Goal: Transaction & Acquisition: Purchase product/service

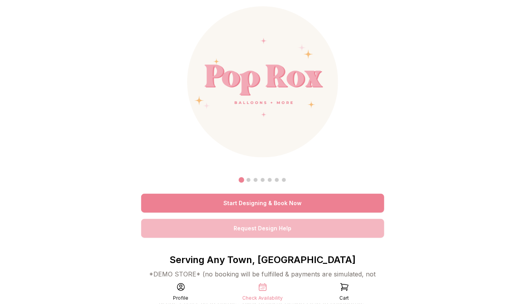
click at [278, 199] on link "Start Designing & Book Now" at bounding box center [262, 202] width 243 height 19
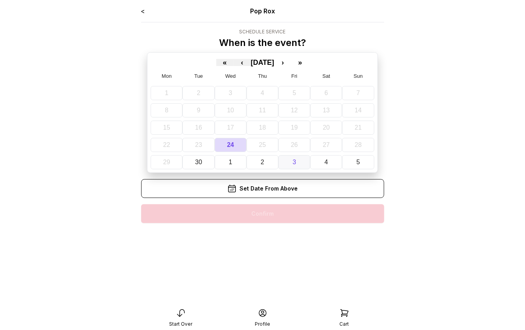
click at [287, 159] on button "3" at bounding box center [294, 162] width 32 height 14
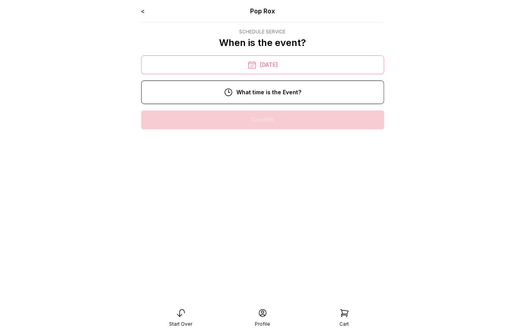
click at [283, 120] on div "5:00 pm" at bounding box center [262, 120] width 230 height 19
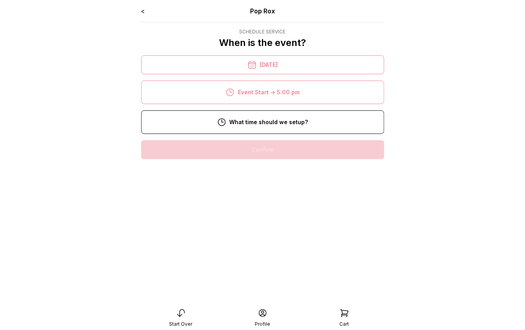
click at [273, 174] on div "12:00 pm" at bounding box center [262, 175] width 230 height 19
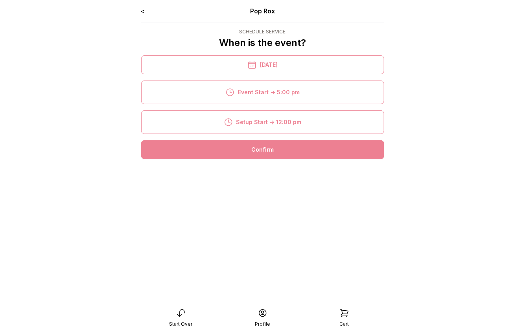
click at [280, 146] on div "Confirm" at bounding box center [262, 149] width 243 height 19
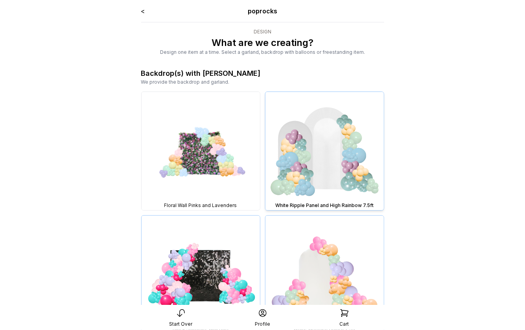
click at [320, 170] on img at bounding box center [324, 151] width 118 height 118
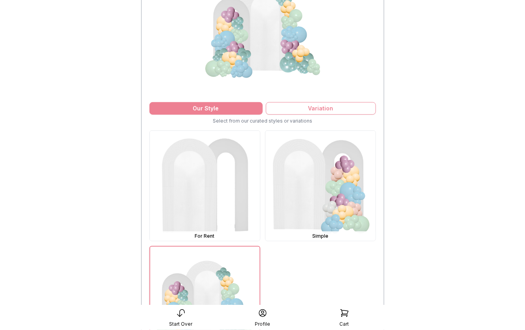
scroll to position [116, 0]
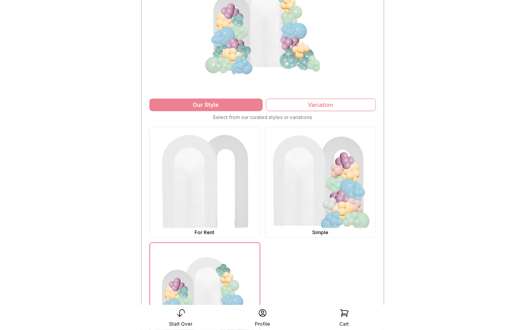
click at [320, 170] on img at bounding box center [320, 182] width 110 height 110
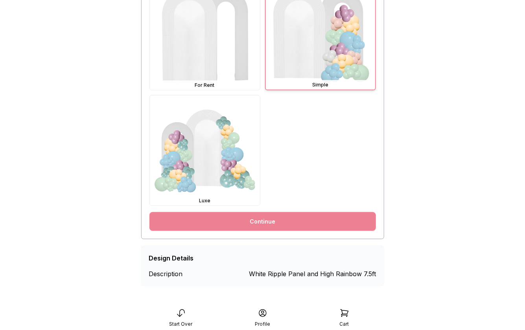
scroll to position [265, 0]
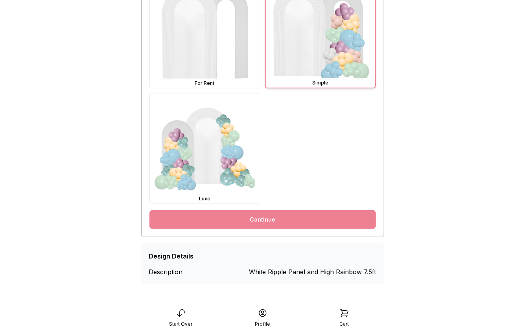
click at [295, 223] on link "Continue" at bounding box center [262, 219] width 227 height 19
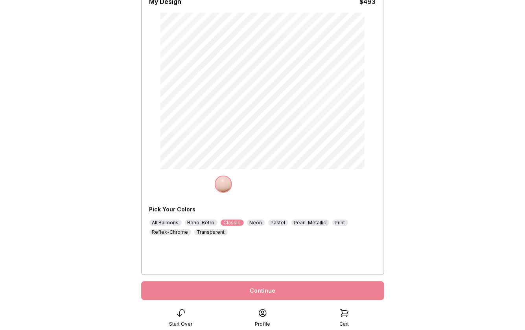
scroll to position [88, 0]
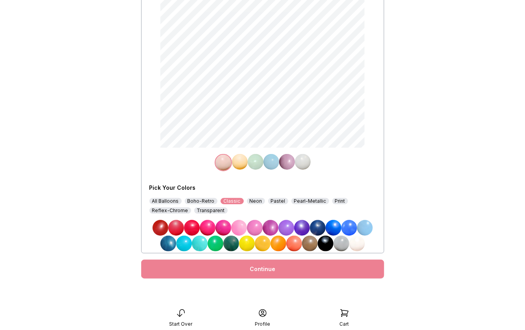
click at [278, 269] on div "Continue" at bounding box center [262, 269] width 243 height 19
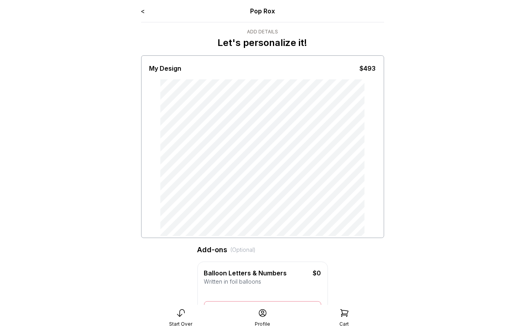
click at [143, 11] on link "<" at bounding box center [143, 11] width 4 height 8
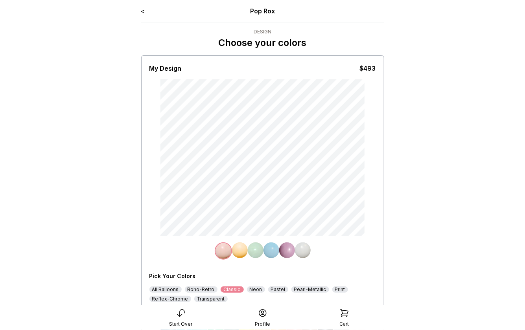
click at [142, 10] on link "<" at bounding box center [143, 11] width 4 height 8
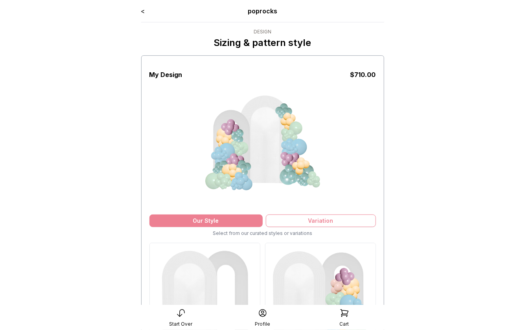
click at [142, 12] on link "<" at bounding box center [143, 11] width 4 height 8
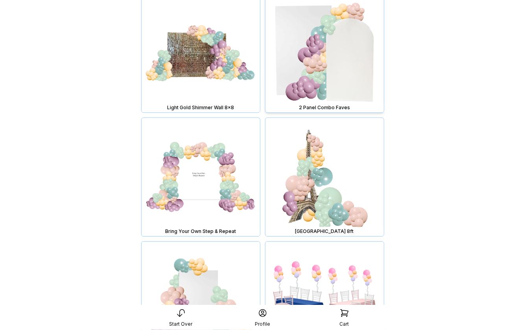
click at [310, 76] on img at bounding box center [324, 53] width 118 height 118
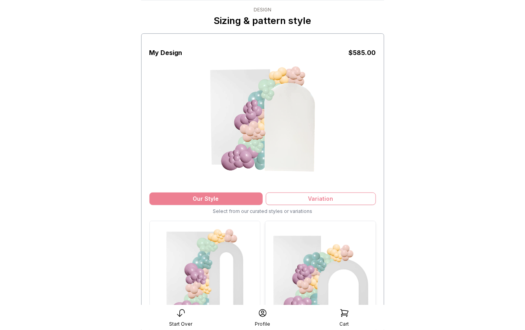
scroll to position [18, 0]
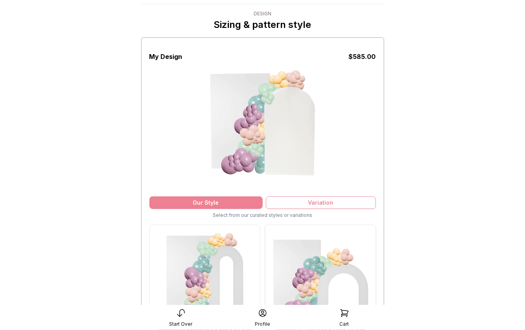
click at [325, 274] on img at bounding box center [320, 280] width 110 height 110
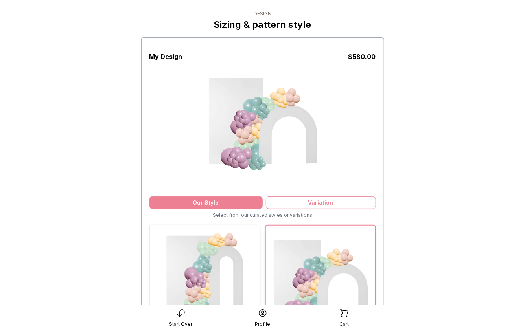
click at [236, 251] on img at bounding box center [205, 280] width 110 height 110
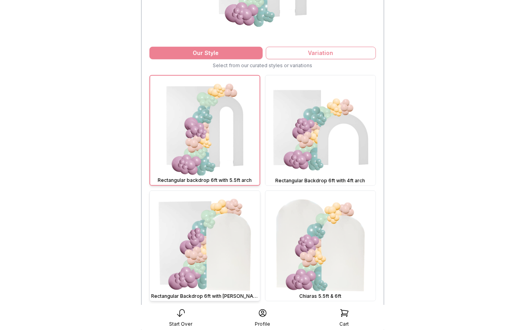
scroll to position [265, 0]
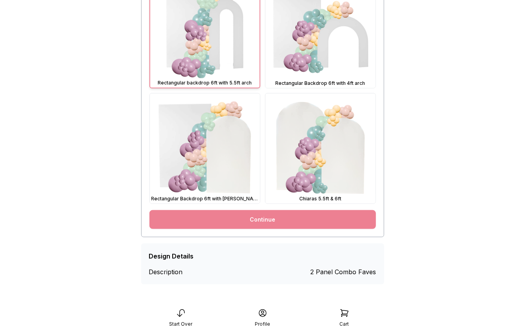
click at [274, 218] on link "Continue" at bounding box center [262, 219] width 227 height 19
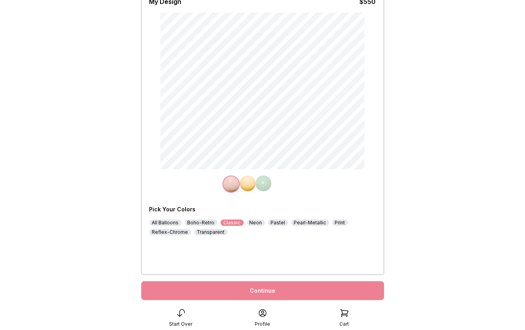
scroll to position [88, 0]
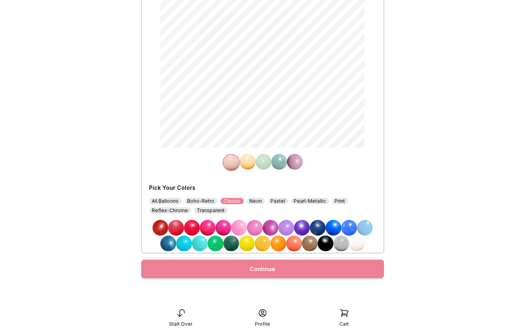
click at [287, 228] on img at bounding box center [286, 228] width 16 height 16
click at [278, 162] on img at bounding box center [279, 162] width 16 height 16
click at [322, 227] on img at bounding box center [318, 228] width 16 height 16
click at [297, 162] on img at bounding box center [295, 162] width 16 height 16
click at [241, 227] on img at bounding box center [239, 228] width 16 height 16
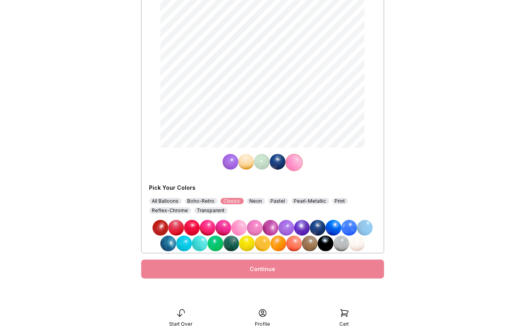
click at [265, 161] on img at bounding box center [262, 162] width 16 height 16
click at [199, 243] on img at bounding box center [200, 244] width 16 height 16
click at [250, 162] on img at bounding box center [246, 162] width 16 height 16
click at [358, 243] on img at bounding box center [357, 244] width 16 height 16
click at [285, 269] on div "Continue" at bounding box center [262, 269] width 243 height 19
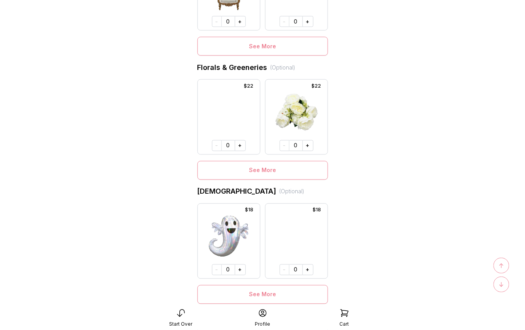
scroll to position [580, 0]
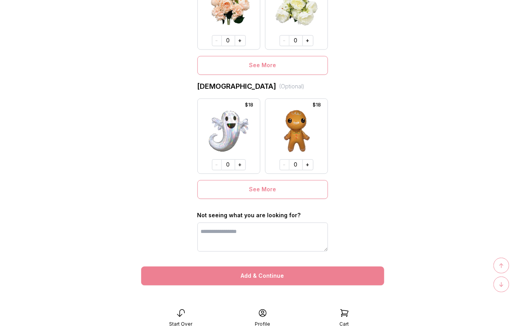
click at [285, 269] on button "Add & Continue" at bounding box center [262, 276] width 243 height 19
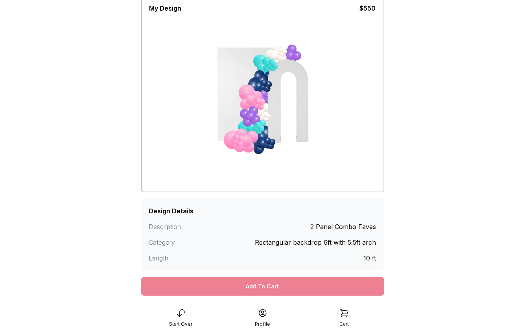
scroll to position [81, 0]
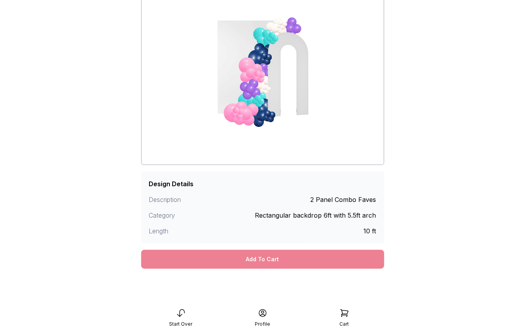
click at [285, 261] on div "Add To Cart" at bounding box center [262, 259] width 243 height 19
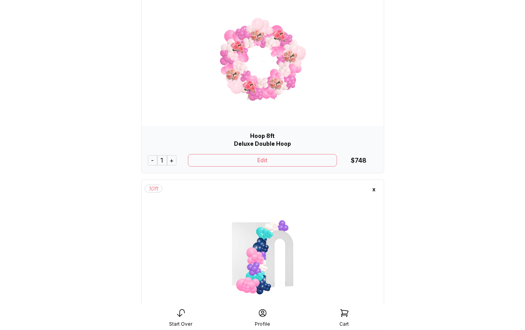
scroll to position [1087, 0]
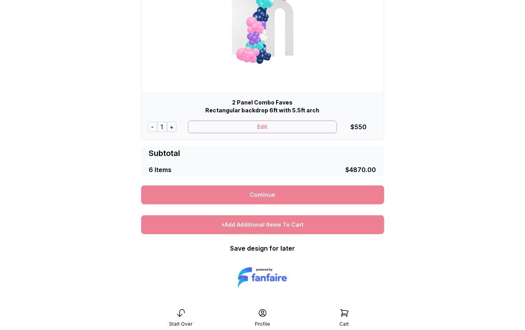
click at [270, 224] on div "+Add Additional Items To Cart" at bounding box center [262, 224] width 243 height 19
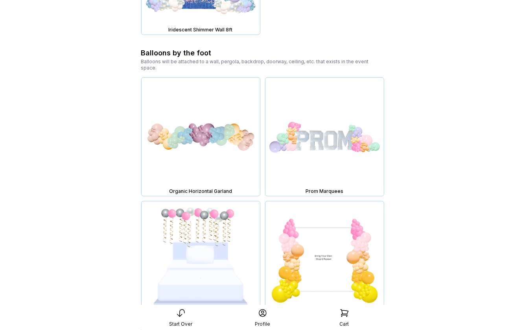
scroll to position [2654, 0]
click at [305, 145] on img at bounding box center [324, 136] width 118 height 118
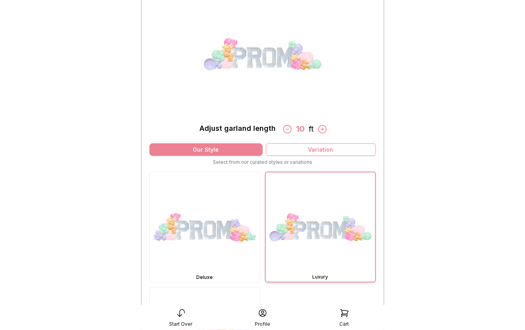
scroll to position [103, 0]
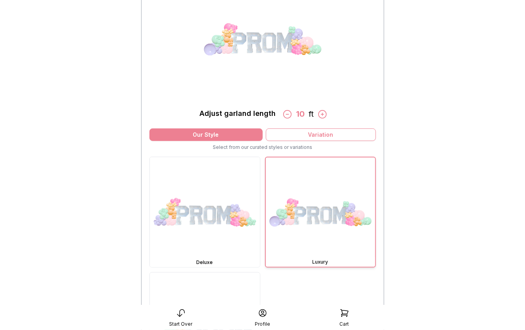
click at [321, 112] on icon at bounding box center [322, 114] width 10 height 10
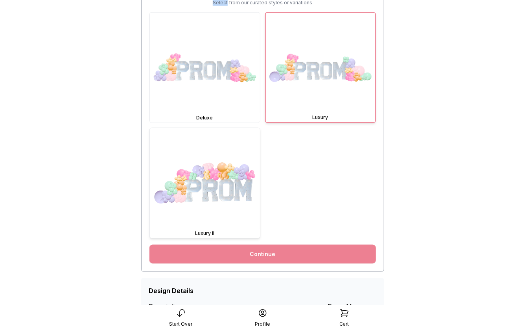
scroll to position [253, 0]
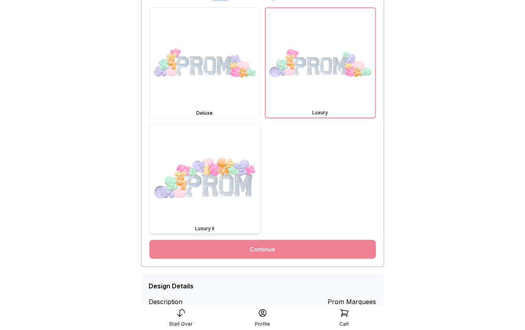
click at [241, 151] on img at bounding box center [205, 178] width 110 height 110
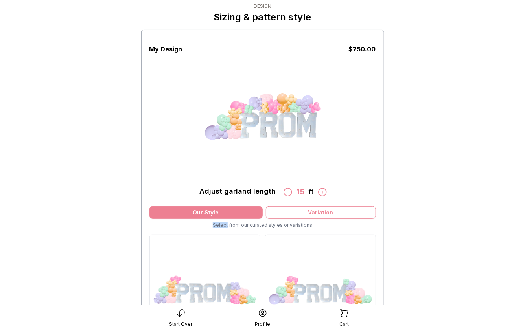
scroll to position [0, 0]
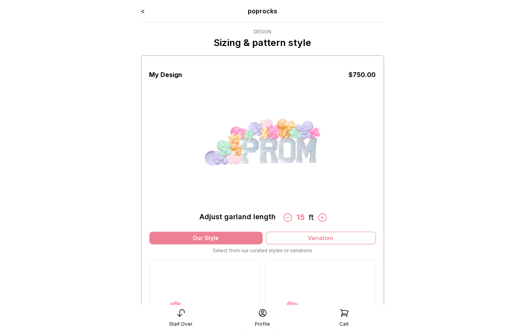
click at [321, 219] on icon at bounding box center [322, 218] width 10 height 10
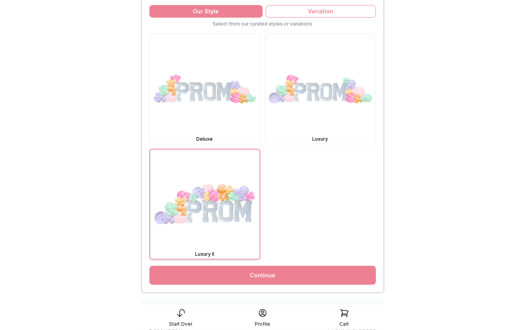
scroll to position [251, 0]
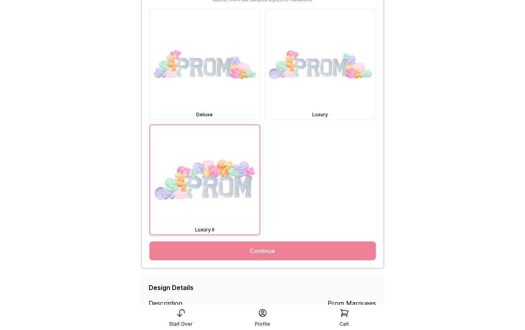
click at [290, 250] on link "Continue" at bounding box center [262, 251] width 227 height 19
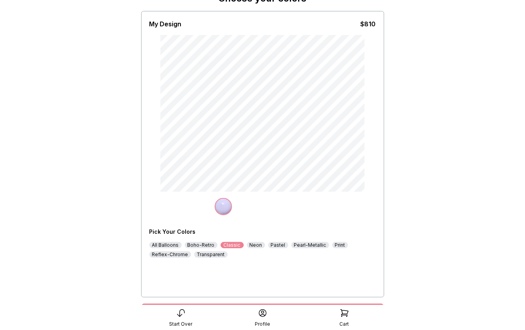
scroll to position [88, 0]
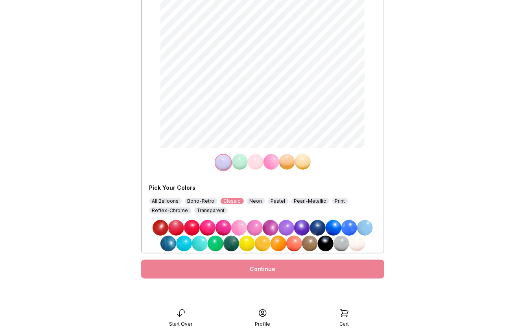
click at [291, 274] on div "Continue" at bounding box center [262, 269] width 243 height 19
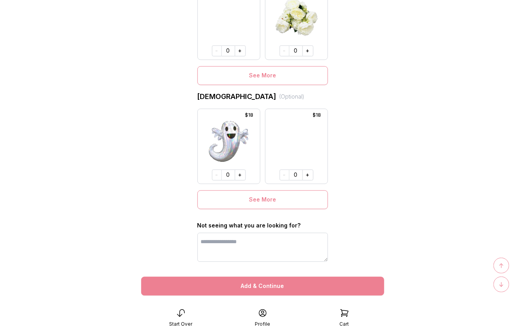
scroll to position [574, 0]
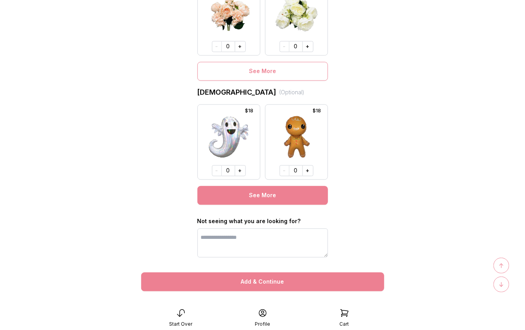
click at [273, 191] on button "See More" at bounding box center [262, 195] width 131 height 19
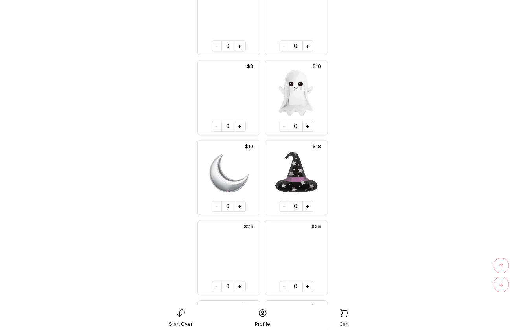
scroll to position [2934, 0]
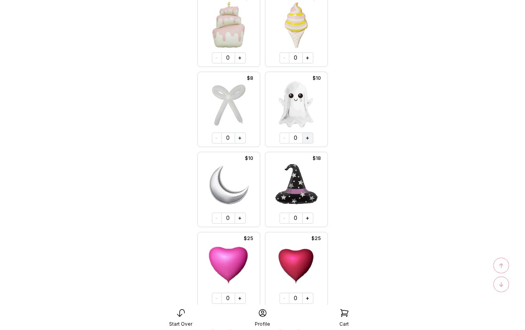
click at [307, 137] on button "+" at bounding box center [307, 138] width 11 height 11
click at [308, 216] on button "+" at bounding box center [307, 218] width 11 height 11
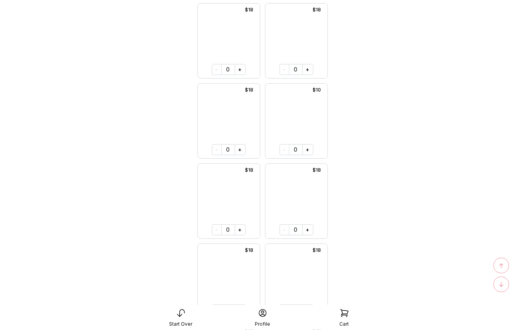
scroll to position [7214, 0]
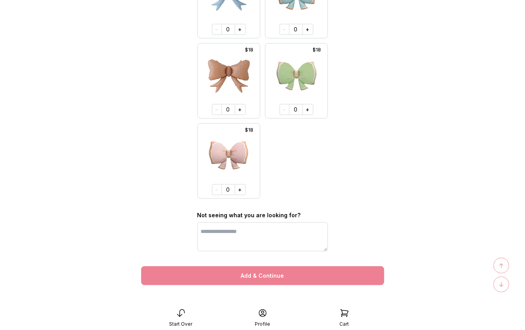
click at [271, 279] on button "Add & Continue" at bounding box center [262, 276] width 243 height 19
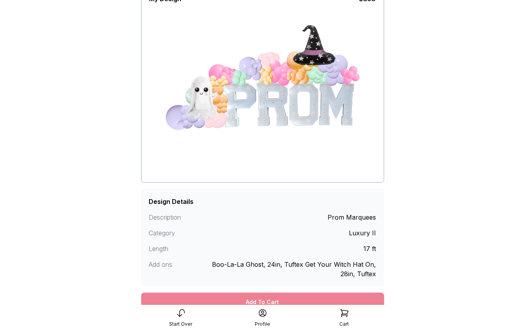
scroll to position [106, 0]
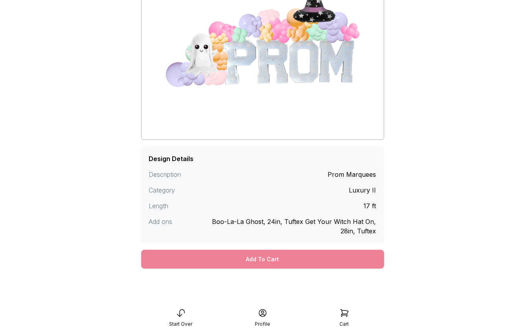
click at [272, 254] on div "Add To Cart" at bounding box center [262, 259] width 243 height 19
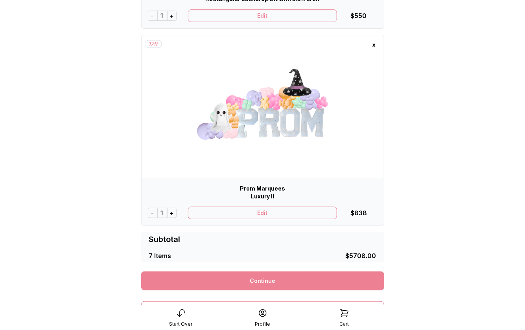
scroll to position [1289, 0]
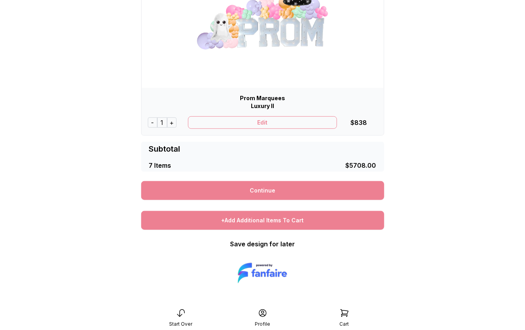
click at [271, 217] on div "+Add Additional Items To Cart" at bounding box center [262, 220] width 243 height 19
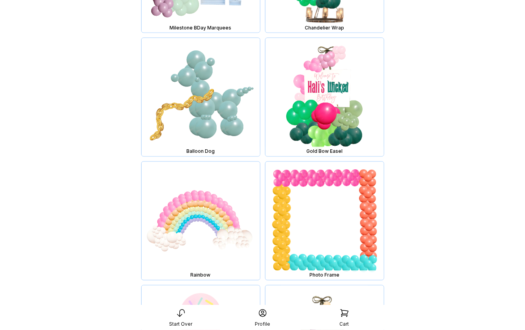
scroll to position [3964, 0]
click at [227, 213] on img at bounding box center [201, 221] width 118 height 118
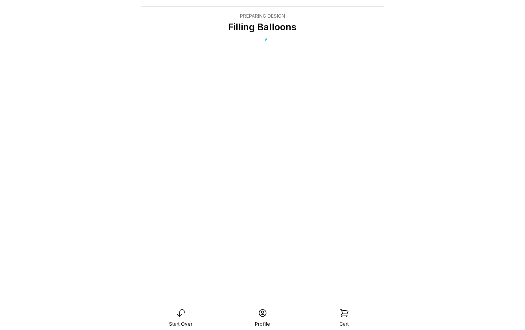
scroll to position [16, 0]
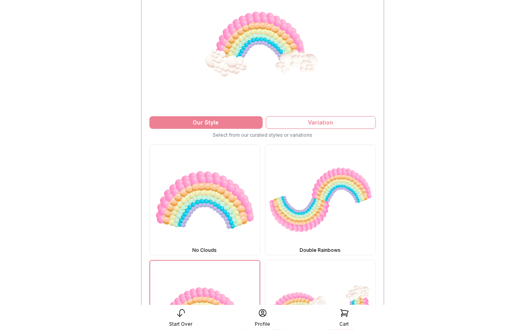
scroll to position [112, 0]
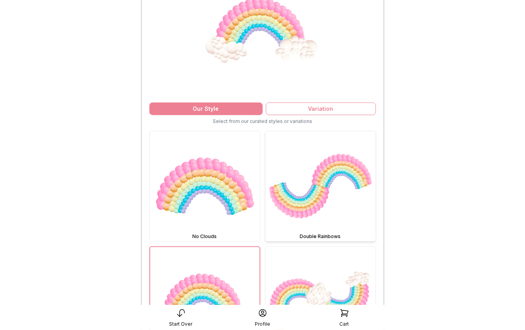
click at [315, 183] on img at bounding box center [320, 186] width 110 height 110
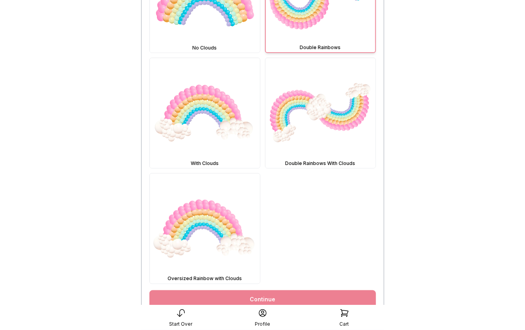
scroll to position [305, 0]
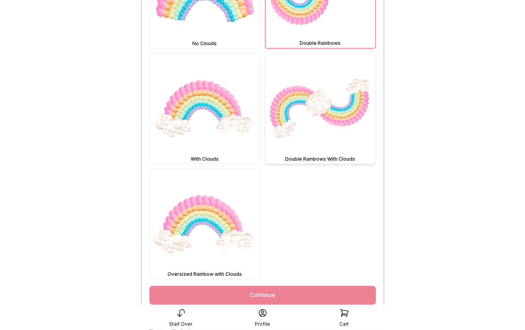
click at [317, 109] on img at bounding box center [320, 109] width 110 height 110
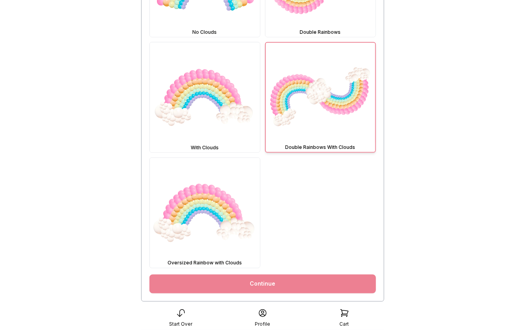
scroll to position [330, 0]
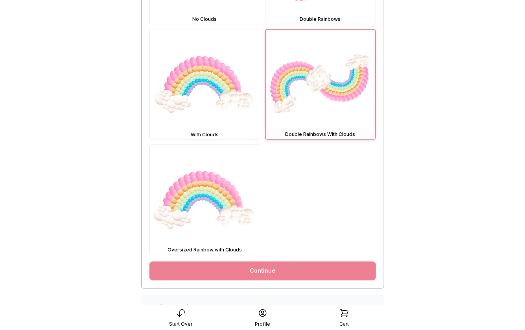
click at [283, 270] on link "Continue" at bounding box center [262, 271] width 227 height 19
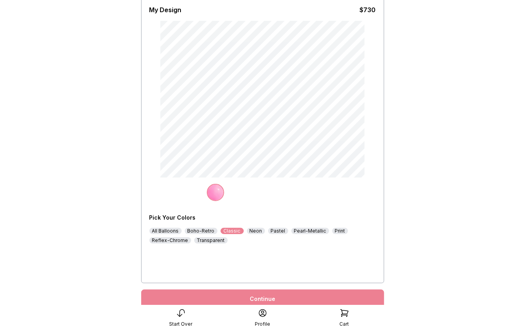
scroll to position [59, 0]
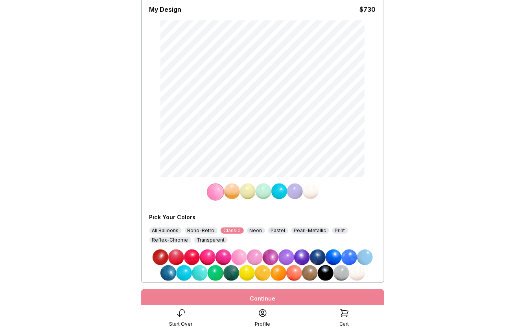
click at [256, 257] on img at bounding box center [255, 258] width 16 height 16
click at [236, 190] on img at bounding box center [232, 192] width 16 height 16
click at [278, 273] on img at bounding box center [279, 273] width 16 height 16
click at [250, 191] on img at bounding box center [248, 192] width 16 height 16
click at [260, 270] on img at bounding box center [263, 273] width 16 height 16
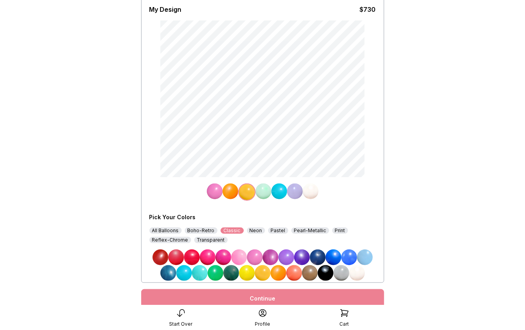
click at [264, 190] on img at bounding box center [264, 192] width 16 height 16
click at [202, 271] on img at bounding box center [200, 273] width 16 height 16
click at [276, 191] on img at bounding box center [279, 192] width 16 height 16
click at [292, 192] on img at bounding box center [295, 192] width 16 height 16
click at [270, 257] on img at bounding box center [271, 258] width 16 height 16
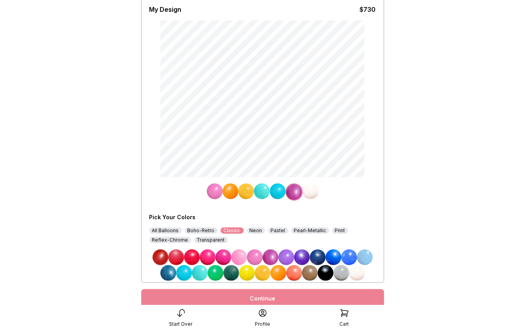
click at [274, 292] on div "Continue" at bounding box center [262, 298] width 243 height 19
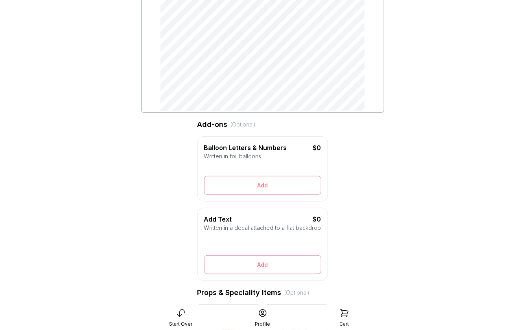
scroll to position [131, 0]
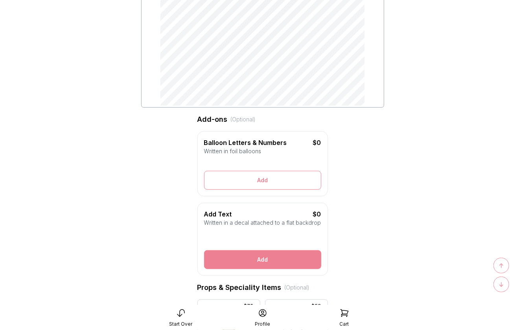
click at [269, 260] on button "Add" at bounding box center [262, 259] width 117 height 19
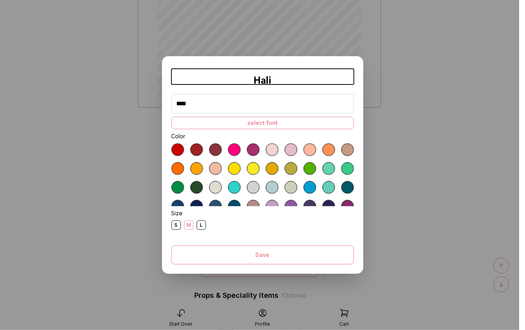
type input "****"
click at [247, 122] on div "select font" at bounding box center [262, 123] width 182 height 13
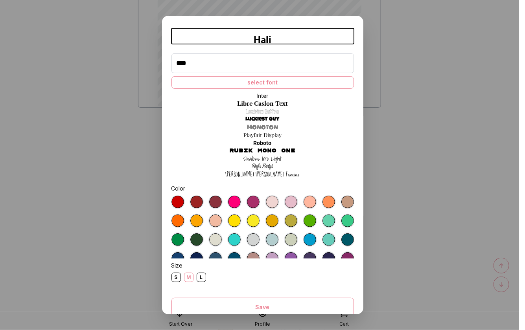
click at [260, 119] on link "Luckiest Guy" at bounding box center [263, 120] width 34 height 8
click at [236, 201] on div at bounding box center [234, 202] width 13 height 13
click at [177, 275] on div "S" at bounding box center [175, 277] width 9 height 9
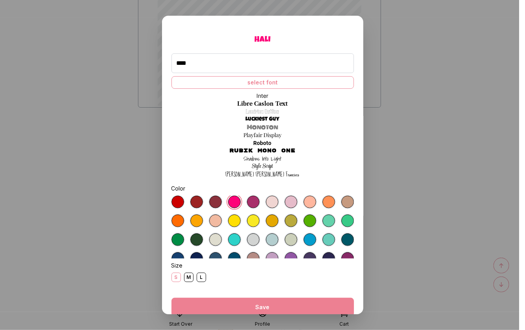
click at [243, 303] on button "Save" at bounding box center [262, 307] width 182 height 19
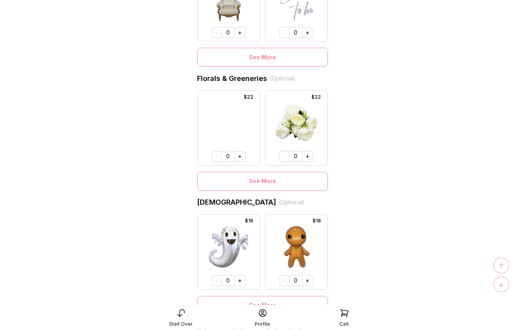
scroll to position [588, 0]
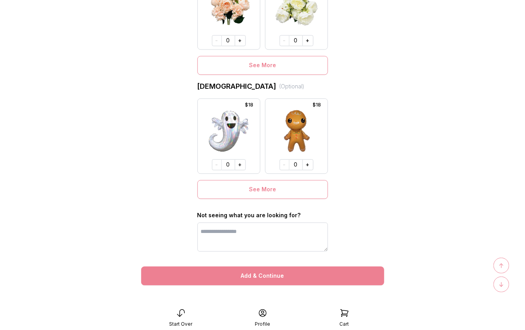
click at [263, 273] on button "Add & Continue" at bounding box center [262, 276] width 243 height 19
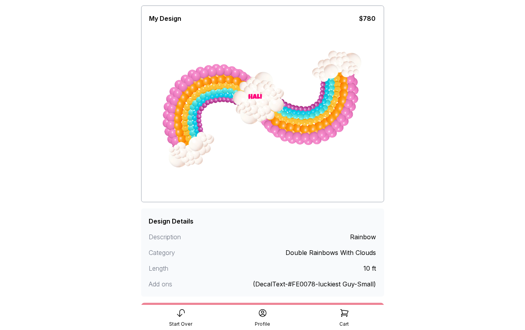
scroll to position [96, 0]
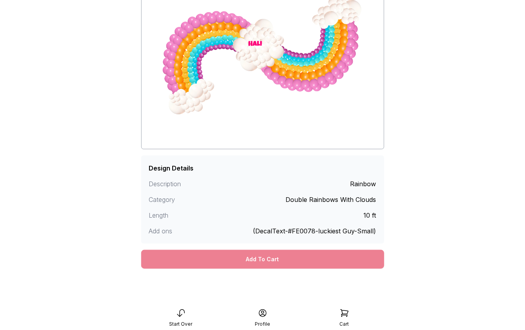
click at [265, 261] on div "Add To Cart" at bounding box center [262, 259] width 243 height 19
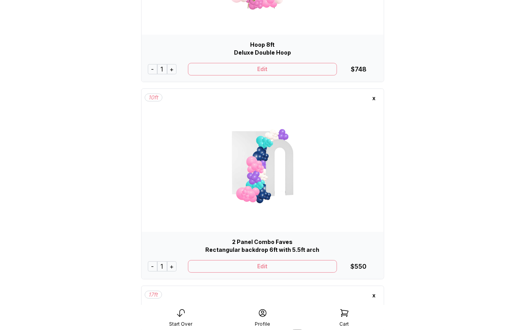
scroll to position [945, 0]
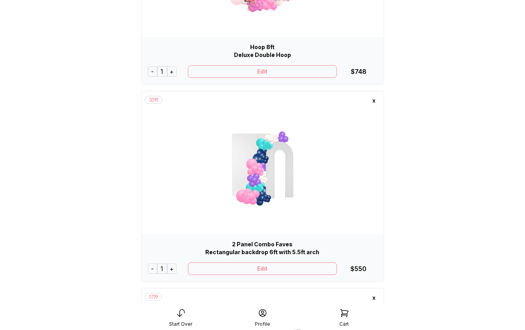
click at [376, 100] on div "x" at bounding box center [374, 100] width 13 height 13
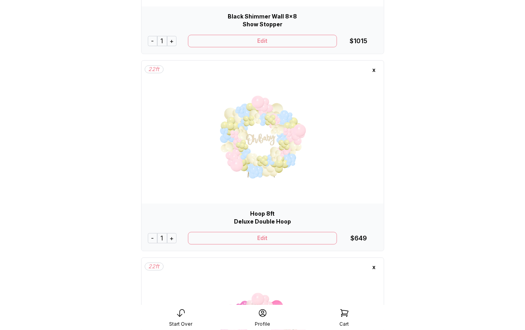
scroll to position [562, 0]
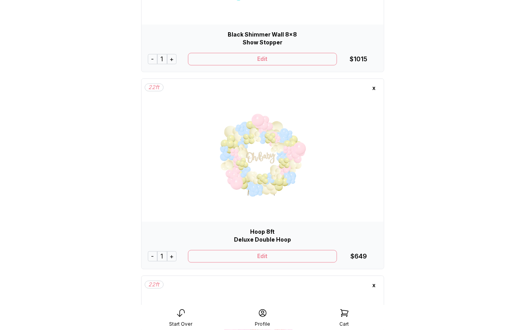
click at [375, 87] on div "x" at bounding box center [374, 88] width 13 height 13
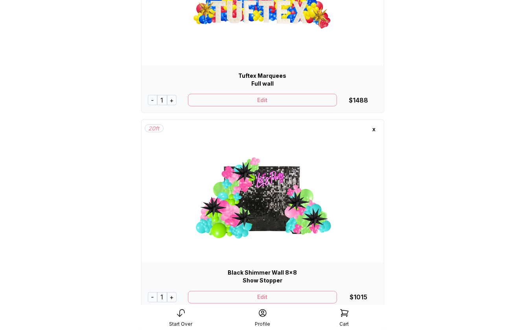
scroll to position [318, 0]
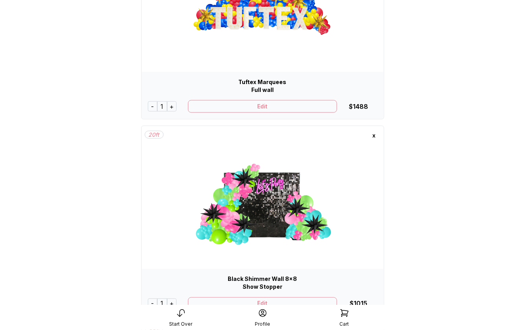
click at [376, 134] on div "x" at bounding box center [374, 135] width 13 height 13
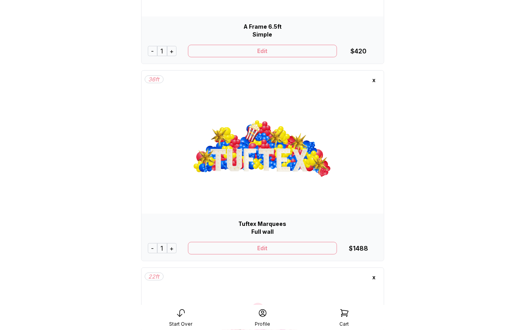
scroll to position [175, 0]
click at [376, 81] on div "x" at bounding box center [374, 80] width 13 height 13
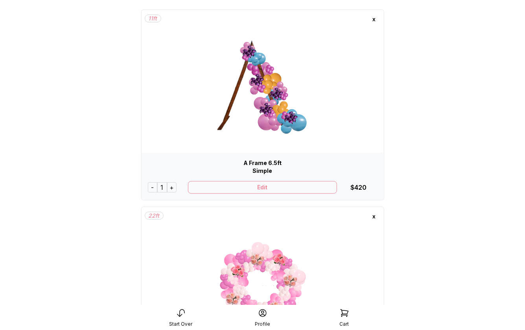
scroll to position [0, 0]
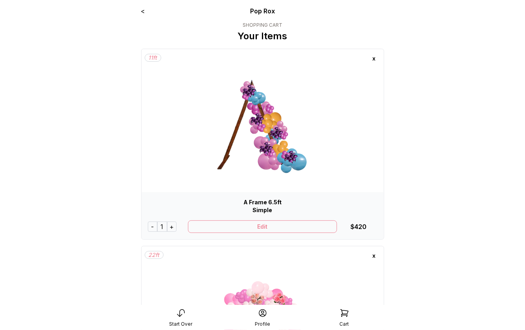
click at [375, 59] on div "x" at bounding box center [374, 58] width 13 height 13
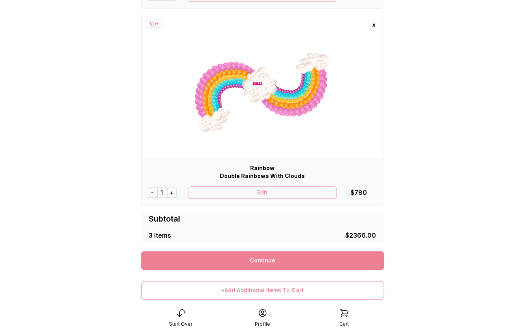
scroll to position [431, 0]
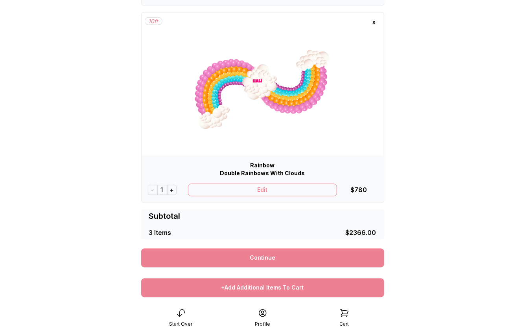
click at [286, 289] on div "+Add Additional Items To Cart" at bounding box center [262, 288] width 243 height 19
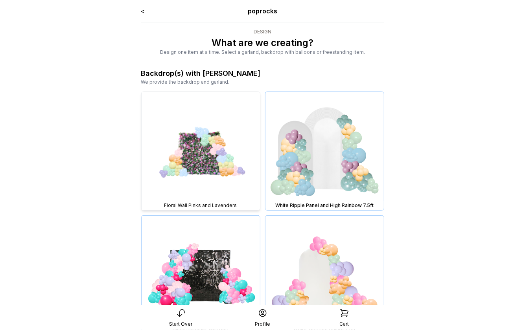
click at [206, 162] on img at bounding box center [201, 151] width 118 height 118
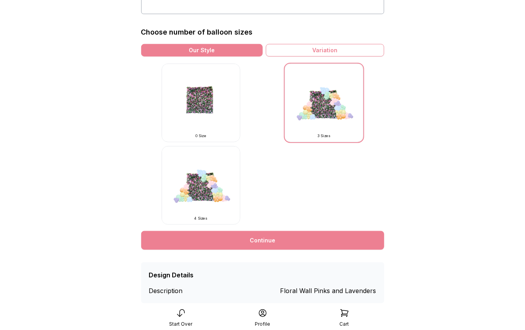
scroll to position [217, 0]
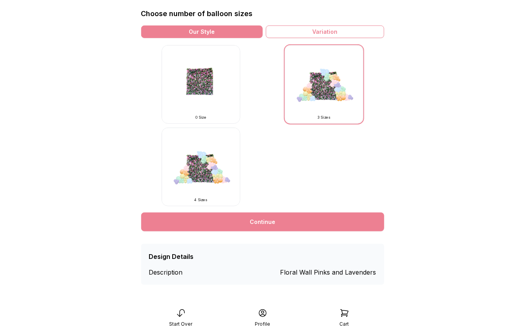
click at [288, 219] on link "Continue" at bounding box center [262, 222] width 243 height 19
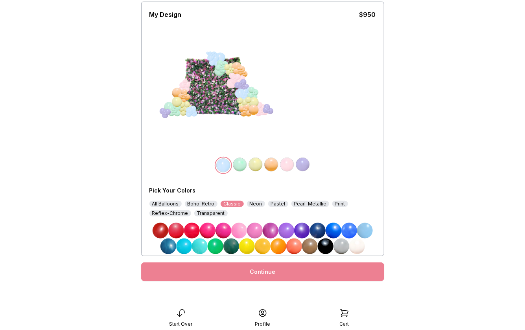
scroll to position [57, 0]
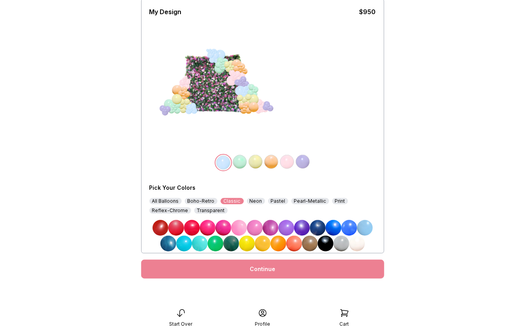
click at [273, 225] on img at bounding box center [271, 228] width 16 height 16
click at [242, 162] on img at bounding box center [240, 162] width 16 height 16
click at [254, 227] on img at bounding box center [255, 228] width 16 height 16
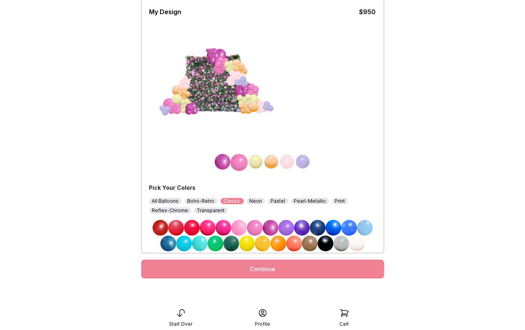
click at [254, 164] on img at bounding box center [256, 162] width 16 height 16
click at [284, 227] on img at bounding box center [286, 228] width 16 height 16
click at [273, 163] on img at bounding box center [271, 162] width 16 height 16
click at [270, 225] on img at bounding box center [271, 228] width 16 height 16
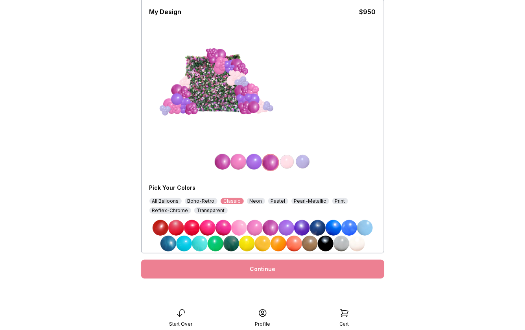
click at [285, 164] on img at bounding box center [287, 162] width 16 height 16
click at [255, 229] on img at bounding box center [255, 228] width 16 height 16
click at [301, 164] on img at bounding box center [303, 162] width 16 height 16
click at [243, 227] on img at bounding box center [239, 228] width 16 height 16
click at [269, 267] on link "Continue" at bounding box center [262, 269] width 243 height 19
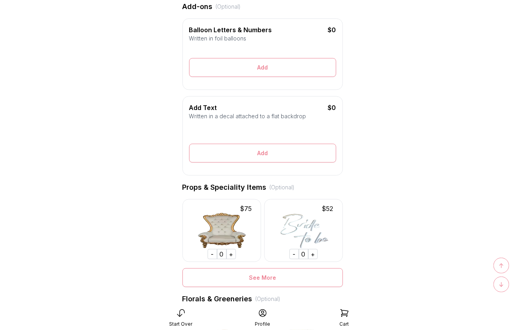
scroll to position [218, 0]
click at [313, 255] on div "+" at bounding box center [312, 254] width 9 height 10
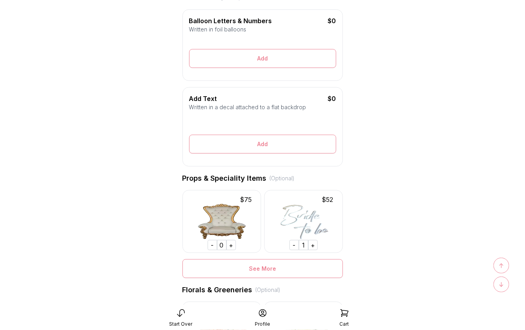
scroll to position [237, 0]
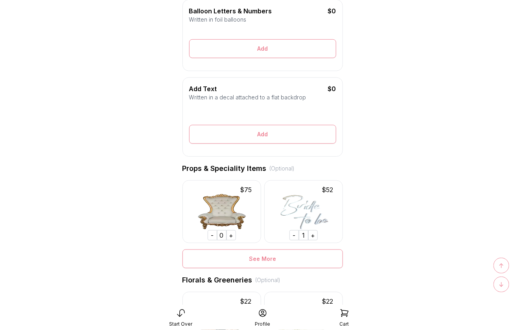
click at [293, 236] on div "-" at bounding box center [293, 235] width 9 height 10
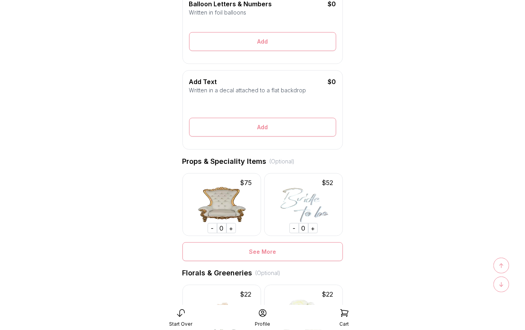
scroll to position [244, 0]
click at [311, 228] on div "+" at bounding box center [312, 228] width 9 height 10
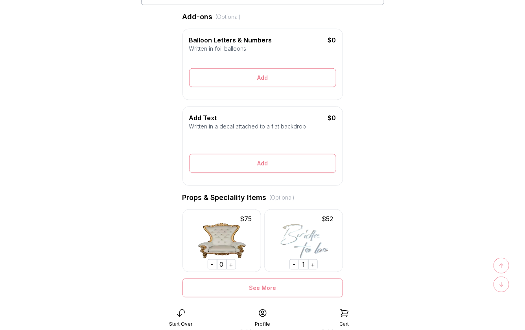
scroll to position [209, 0]
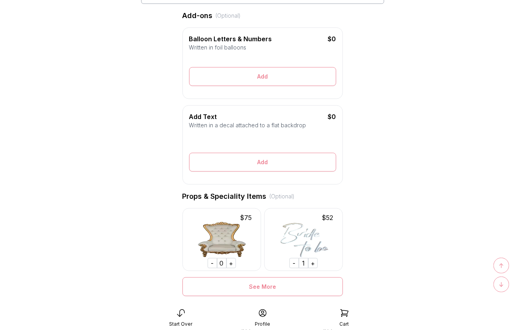
click at [296, 263] on div "-" at bounding box center [293, 263] width 9 height 10
click at [231, 262] on div "+" at bounding box center [231, 263] width 9 height 10
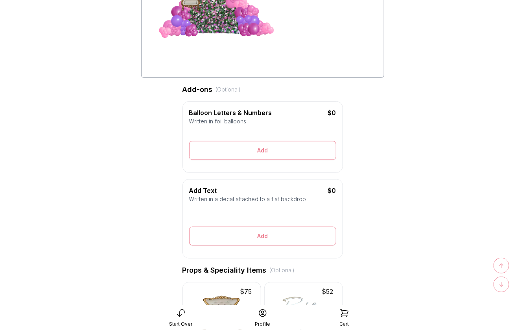
scroll to position [0, 0]
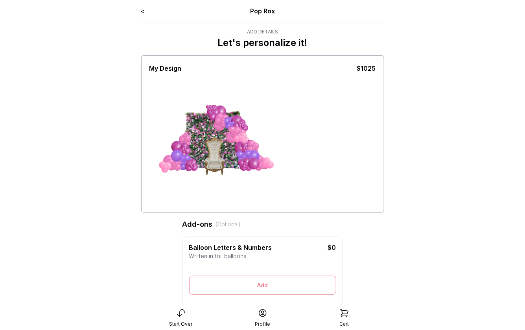
drag, startPoint x: 191, startPoint y: 132, endPoint x: 239, endPoint y: 191, distance: 76.3
click at [239, 191] on div at bounding box center [262, 142] width 227 height 138
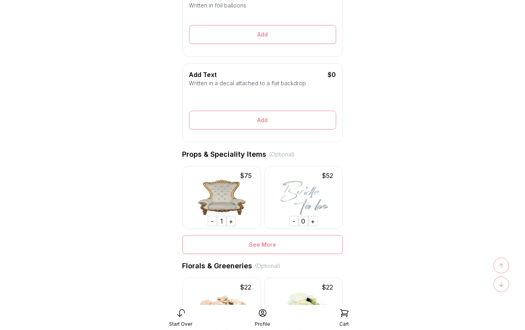
scroll to position [254, 0]
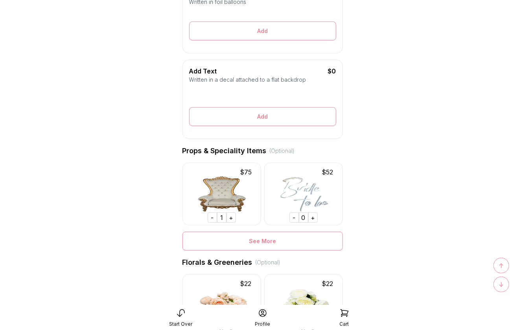
click at [313, 217] on div "+" at bounding box center [312, 218] width 9 height 10
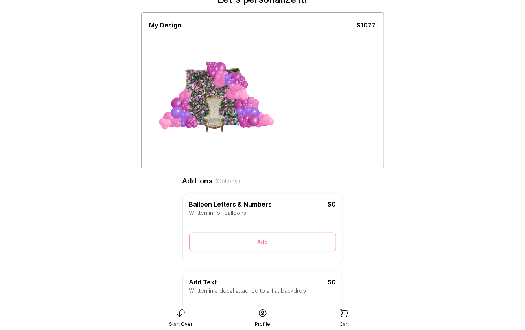
scroll to position [0, 0]
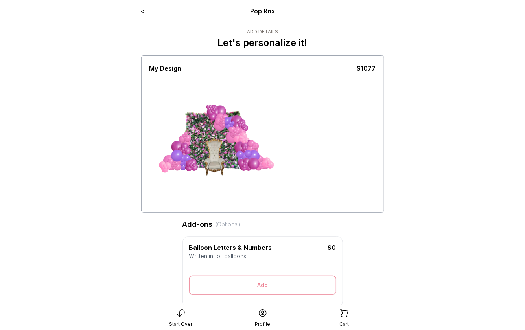
drag, startPoint x: 154, startPoint y: 84, endPoint x: 199, endPoint y: 132, distance: 65.9
click at [199, 132] on div at bounding box center [262, 142] width 227 height 138
drag, startPoint x: 214, startPoint y: 143, endPoint x: 221, endPoint y: 149, distance: 9.2
click at [221, 149] on div at bounding box center [225, 159] width 39 height 39
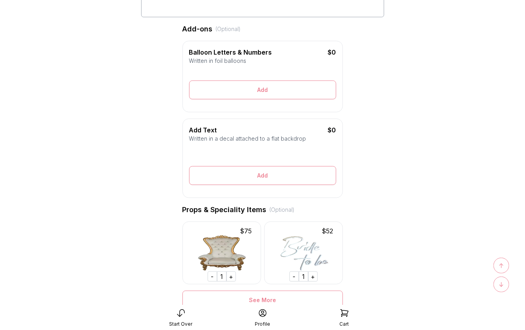
scroll to position [217, 0]
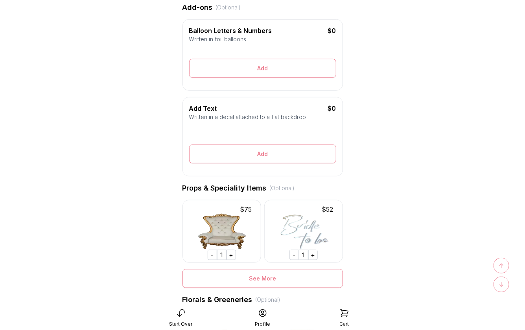
click at [296, 253] on div "-" at bounding box center [293, 255] width 9 height 10
click at [313, 256] on div "+" at bounding box center [312, 255] width 9 height 10
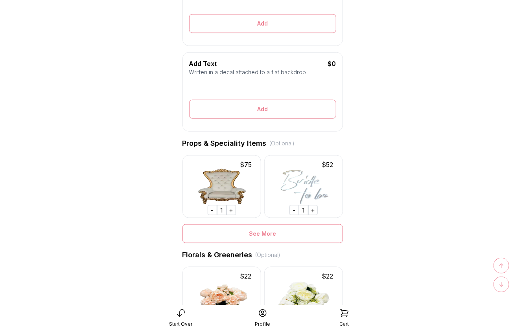
scroll to position [264, 0]
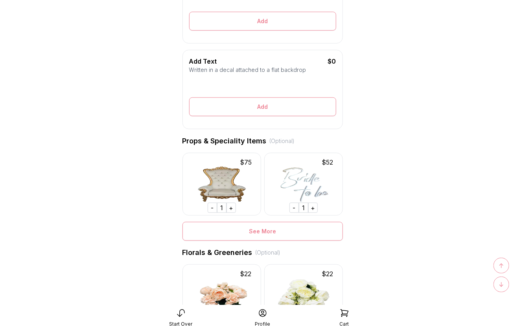
click at [296, 208] on div "-" at bounding box center [293, 208] width 9 height 10
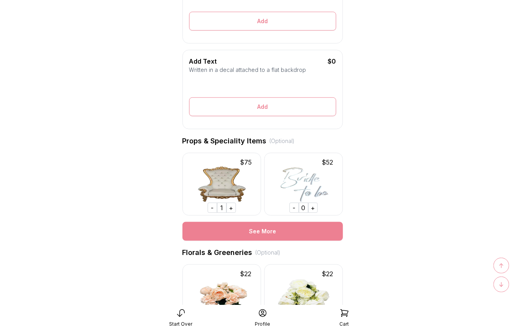
click at [285, 232] on div "See More" at bounding box center [262, 231] width 160 height 19
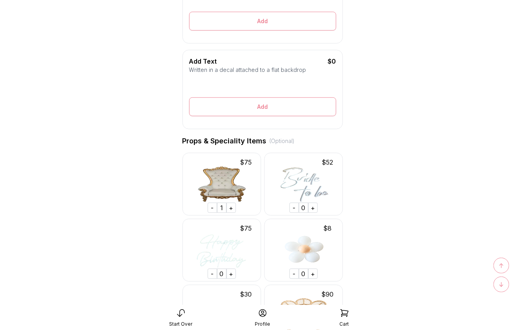
click at [231, 274] on div "+" at bounding box center [231, 274] width 9 height 10
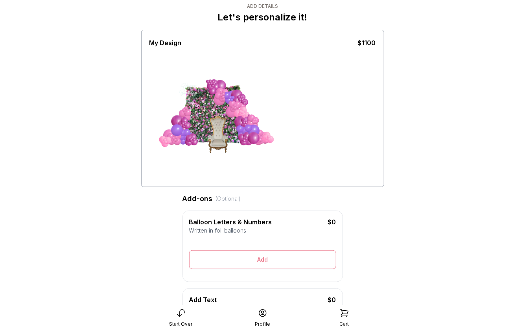
scroll to position [0, 0]
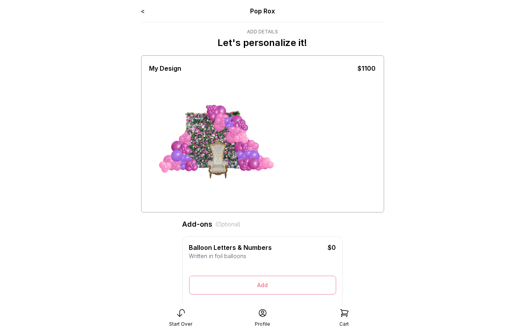
drag, startPoint x: 190, startPoint y: 118, endPoint x: 204, endPoint y: 132, distance: 20.0
click at [205, 132] on div at bounding box center [196, 124] width 20 height 20
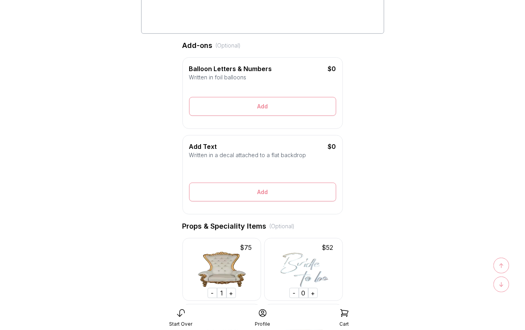
scroll to position [212, 0]
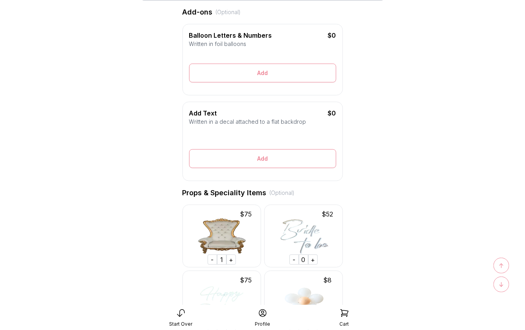
click at [314, 258] on div "+" at bounding box center [312, 260] width 9 height 10
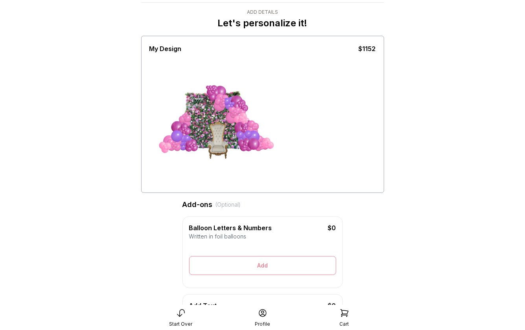
scroll to position [0, 0]
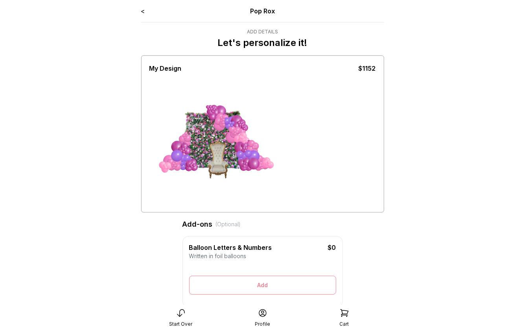
drag, startPoint x: 183, startPoint y: 107, endPoint x: 199, endPoint y: 137, distance: 33.4
click at [199, 137] on div at bounding box center [195, 132] width 20 height 20
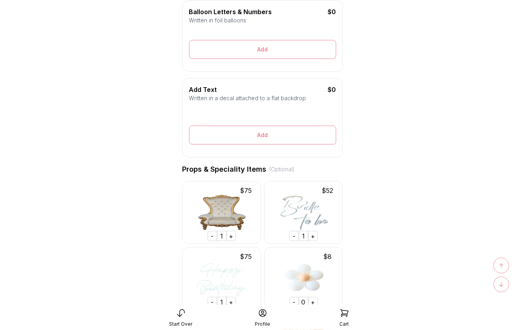
scroll to position [260, 0]
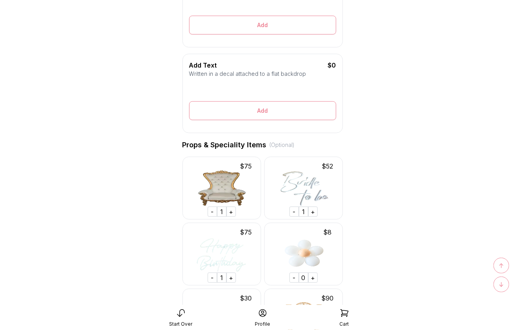
click at [312, 276] on div "+" at bounding box center [312, 278] width 9 height 10
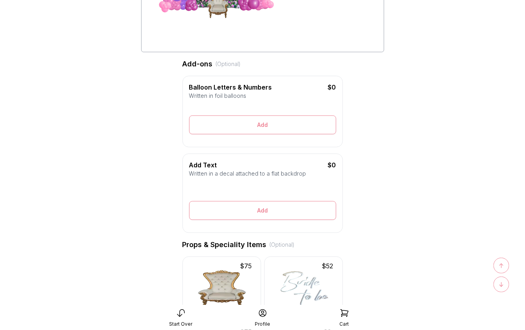
scroll to position [0, 0]
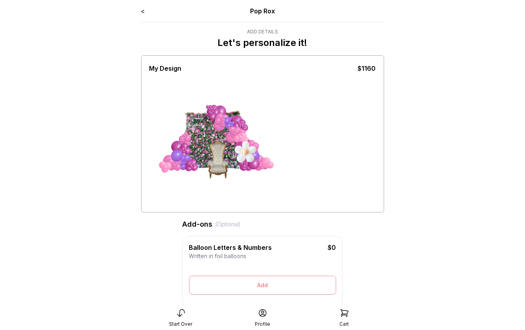
drag, startPoint x: 199, startPoint y: 120, endPoint x: 315, endPoint y: 186, distance: 133.3
click at [315, 186] on div at bounding box center [262, 142] width 227 height 138
drag, startPoint x: 249, startPoint y: 156, endPoint x: 254, endPoint y: 164, distance: 9.7
click at [254, 164] on div at bounding box center [246, 153] width 29 height 29
drag, startPoint x: 199, startPoint y: 122, endPoint x: 205, endPoint y: 125, distance: 6.9
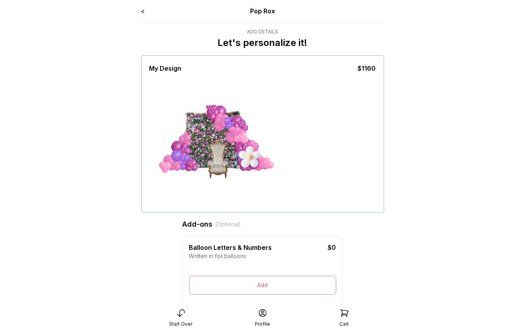
click at [205, 125] on div at bounding box center [200, 133] width 20 height 20
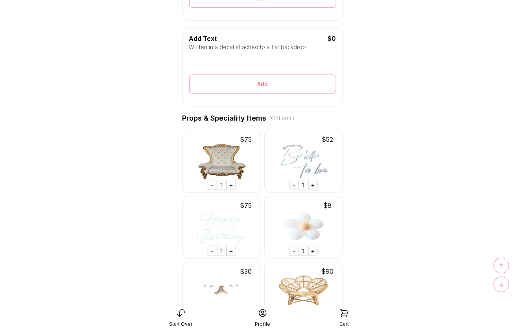
scroll to position [287, 0]
click at [293, 185] on div "-" at bounding box center [293, 185] width 9 height 10
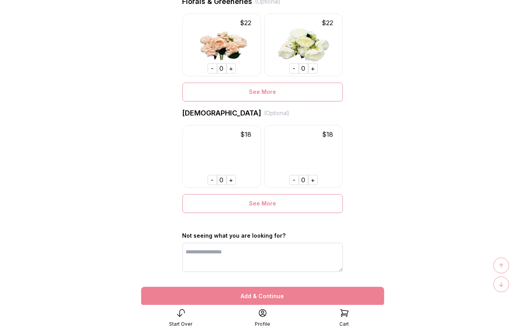
scroll to position [4215, 0]
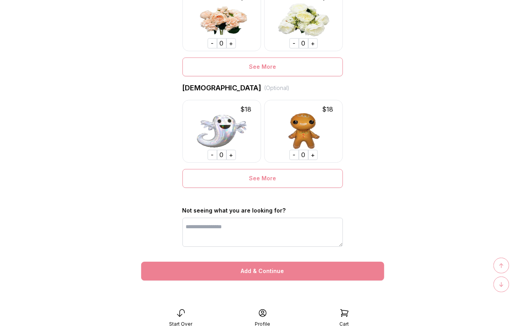
click at [271, 269] on div "Add & Continue" at bounding box center [262, 271] width 243 height 19
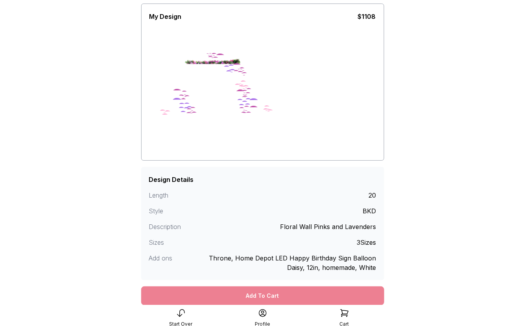
scroll to position [43, 0]
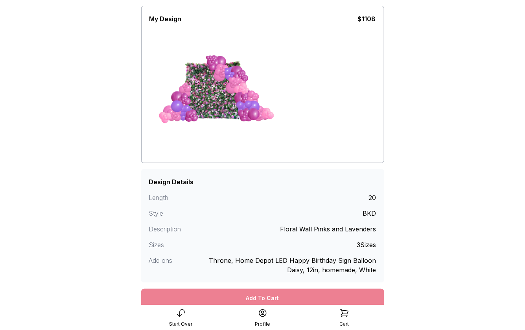
click at [322, 300] on div "Add To Cart" at bounding box center [262, 298] width 243 height 19
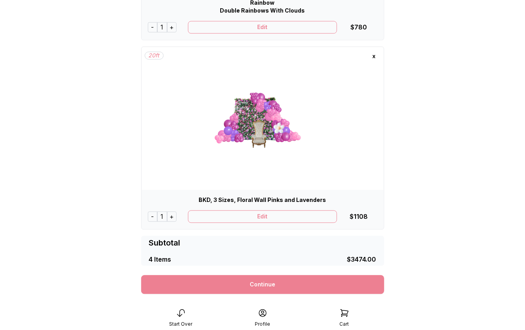
scroll to position [595, 0]
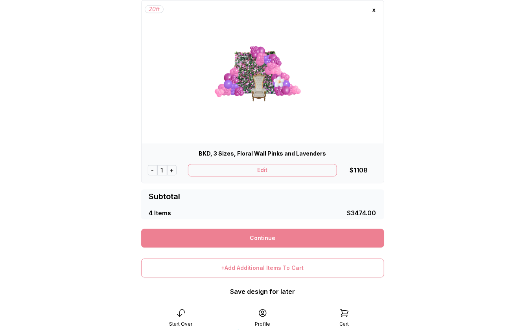
scroll to position [649, 0]
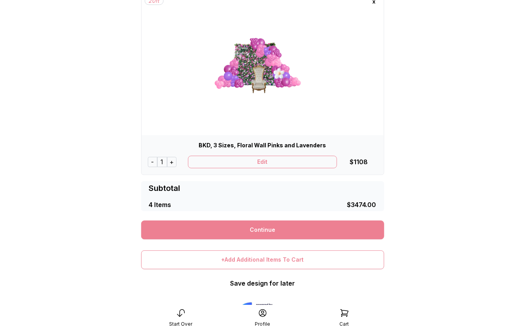
click at [265, 226] on link "Continue" at bounding box center [262, 230] width 243 height 19
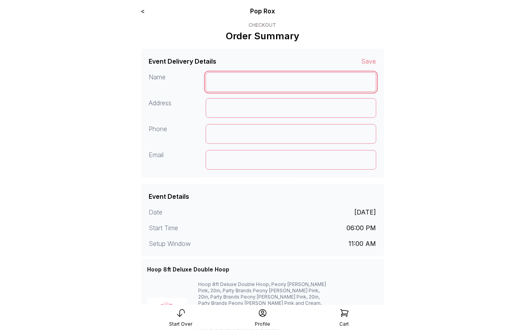
click at [226, 80] on input at bounding box center [291, 82] width 171 height 20
type input "*"
type input "**********"
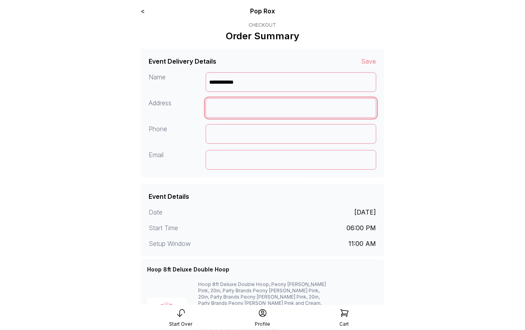
click at [233, 103] on input at bounding box center [291, 108] width 171 height 20
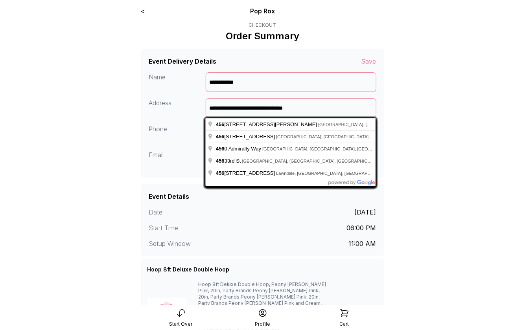
type input "**********"
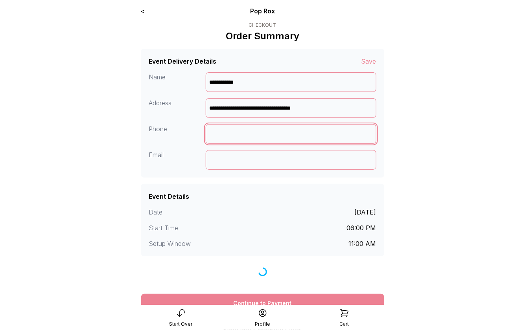
click at [233, 139] on input at bounding box center [291, 134] width 171 height 20
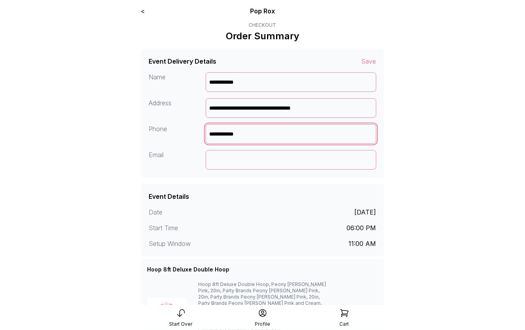
type input "**********"
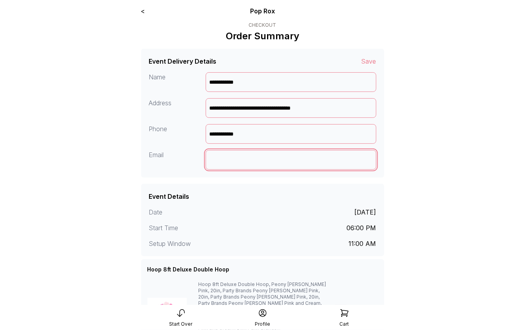
click at [236, 158] on input at bounding box center [291, 160] width 171 height 20
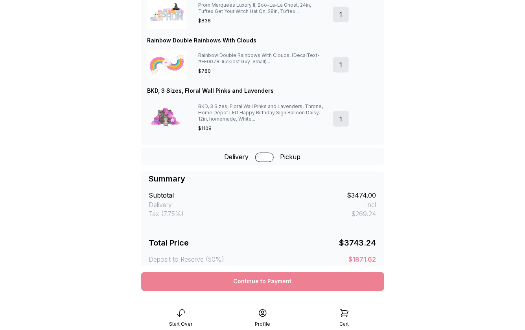
scroll to position [396, 0]
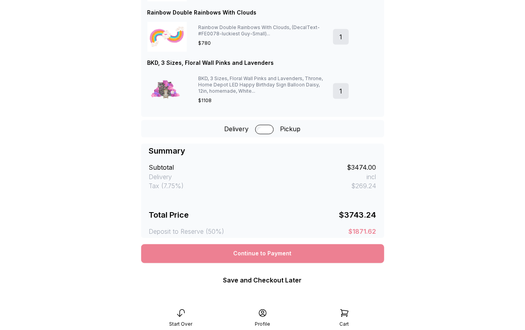
type input "**********"
click at [244, 249] on div "Continue to Payment" at bounding box center [262, 254] width 243 height 19
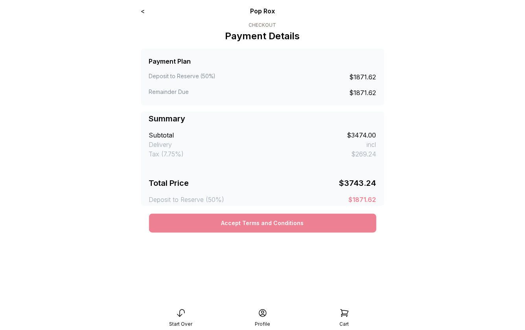
click at [252, 223] on button "Accept Terms and Conditions" at bounding box center [262, 223] width 227 height 19
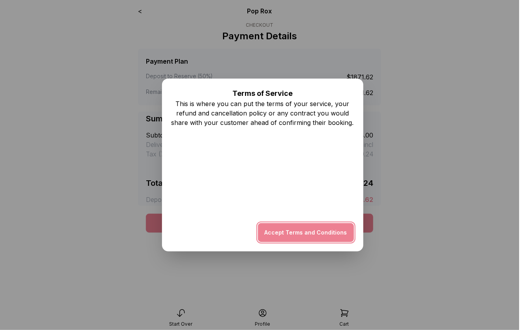
click at [297, 230] on button "Accept Terms and Conditions" at bounding box center [306, 232] width 96 height 19
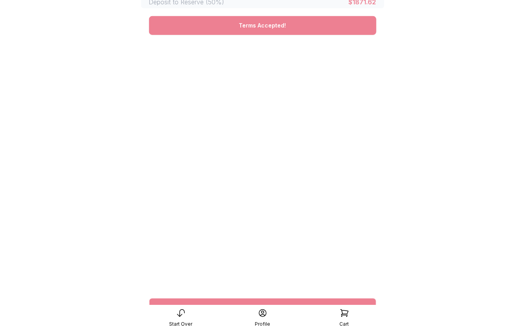
scroll to position [232, 0]
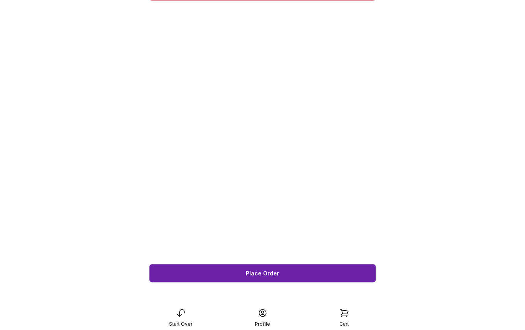
click at [251, 276] on button "Place Order" at bounding box center [262, 273] width 227 height 19
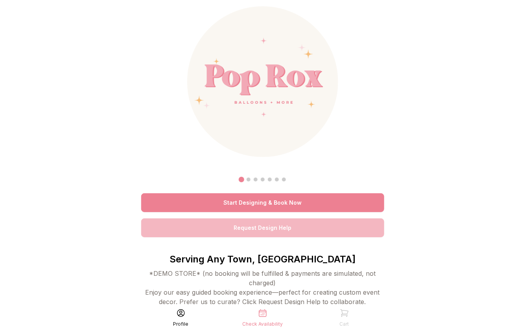
click at [271, 206] on link "Start Designing & Book Now" at bounding box center [262, 202] width 243 height 19
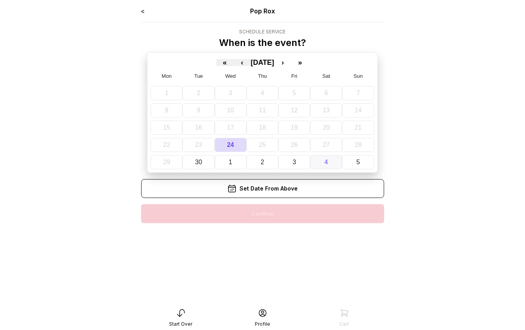
click at [321, 164] on button "4" at bounding box center [326, 162] width 32 height 14
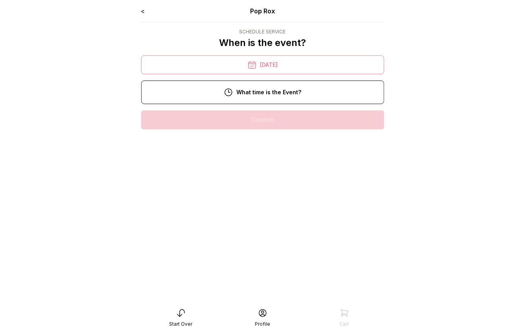
click at [277, 171] on div "3:00 pm" at bounding box center [262, 170] width 230 height 19
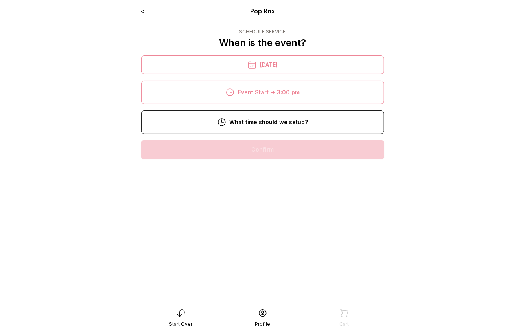
click at [267, 195] on div "1:00 pm" at bounding box center [262, 200] width 230 height 19
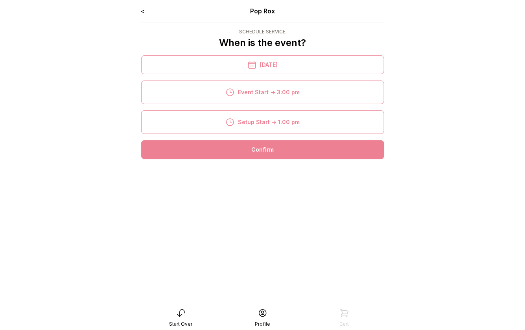
click at [266, 158] on div "Confirm" at bounding box center [262, 149] width 243 height 19
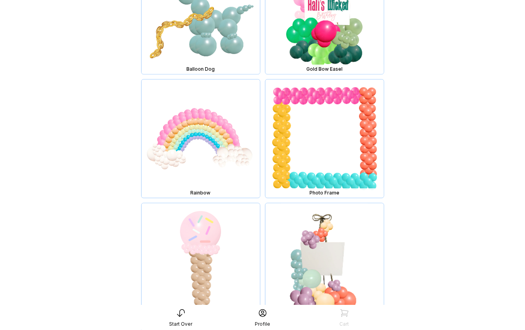
scroll to position [4056, 0]
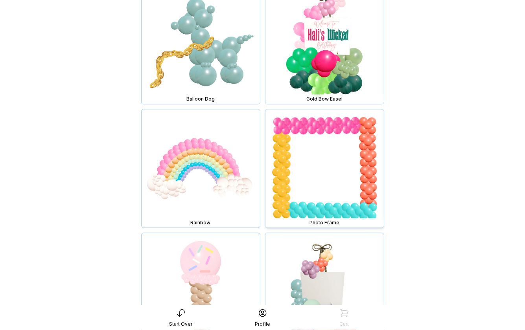
click at [295, 192] on img at bounding box center [324, 169] width 118 height 118
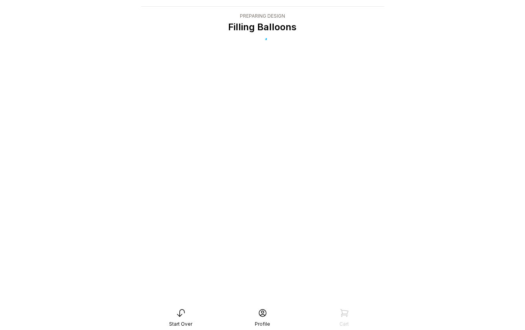
scroll to position [16, 0]
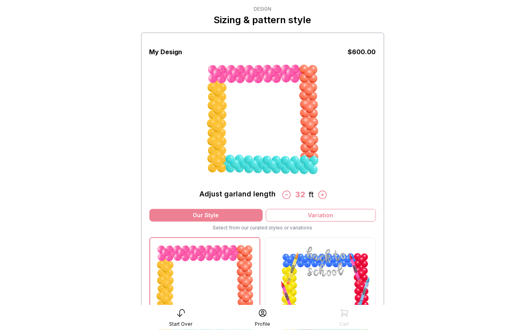
scroll to position [24, 0]
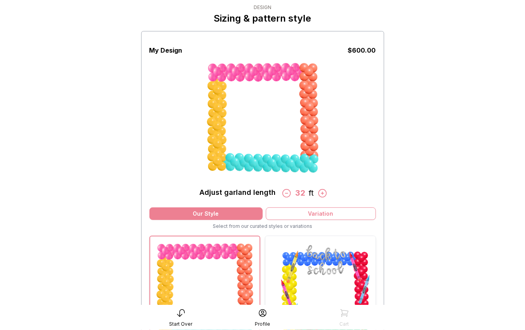
click at [315, 259] on img at bounding box center [320, 291] width 110 height 110
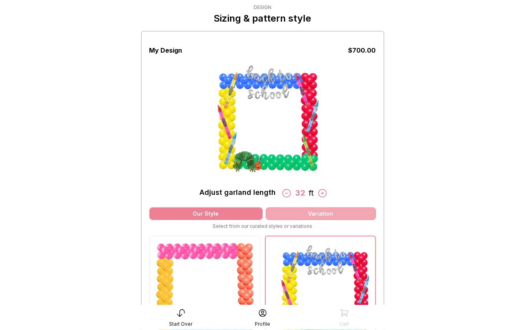
click at [305, 208] on div "Variation" at bounding box center [321, 214] width 110 height 13
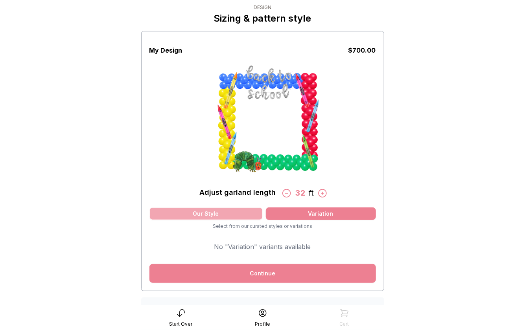
click at [249, 212] on div "Our Style" at bounding box center [205, 214] width 113 height 13
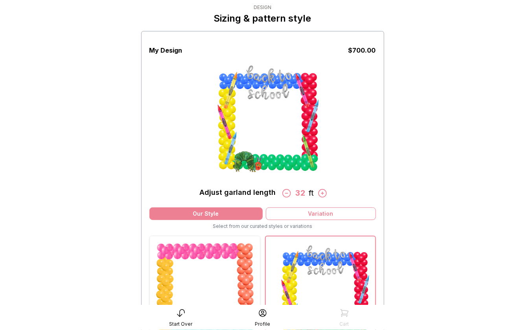
click at [242, 282] on img at bounding box center [205, 291] width 110 height 110
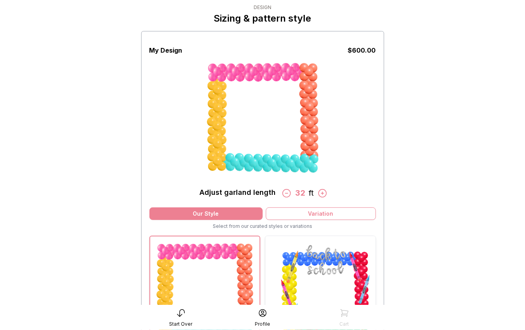
click at [298, 279] on img at bounding box center [320, 291] width 110 height 110
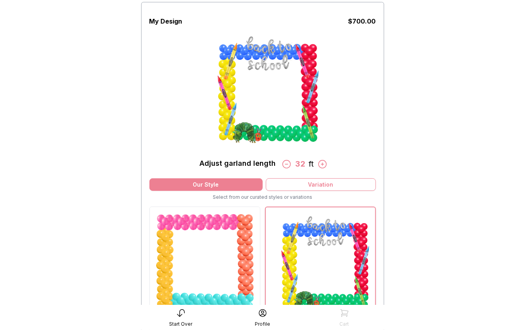
scroll to position [126, 0]
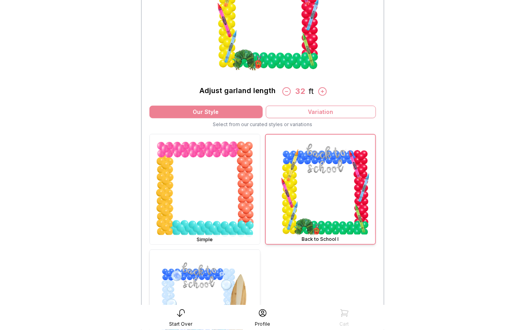
click at [236, 273] on img at bounding box center [205, 305] width 110 height 110
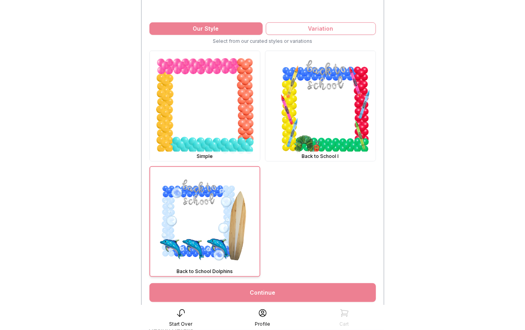
scroll to position [195, 0]
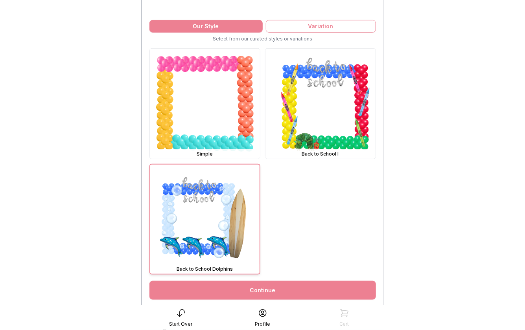
click at [265, 297] on link "Continue" at bounding box center [262, 290] width 227 height 19
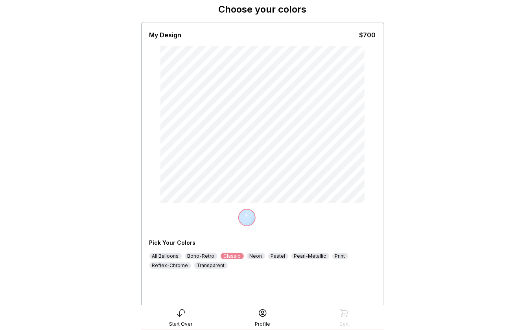
scroll to position [35, 0]
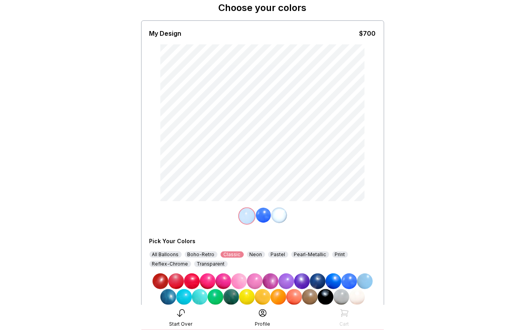
click at [279, 219] on img at bounding box center [279, 216] width 16 height 16
click at [351, 284] on img at bounding box center [349, 282] width 16 height 16
click at [259, 216] on img at bounding box center [262, 216] width 16 height 16
click at [360, 300] on img at bounding box center [357, 297] width 16 height 16
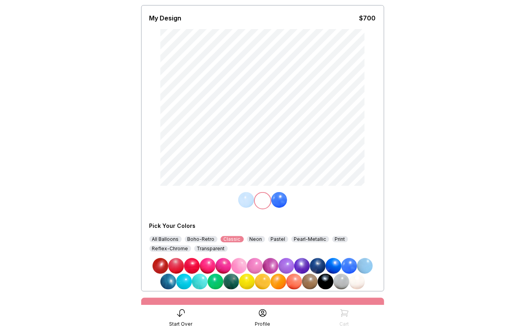
scroll to position [0, 0]
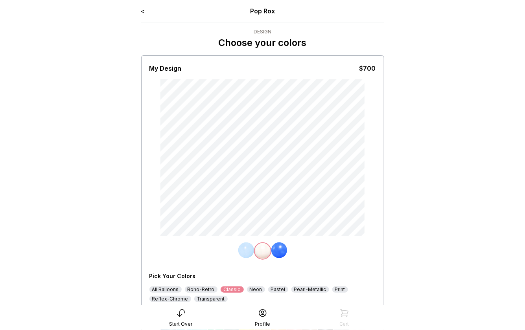
click at [143, 10] on link "<" at bounding box center [143, 11] width 4 height 8
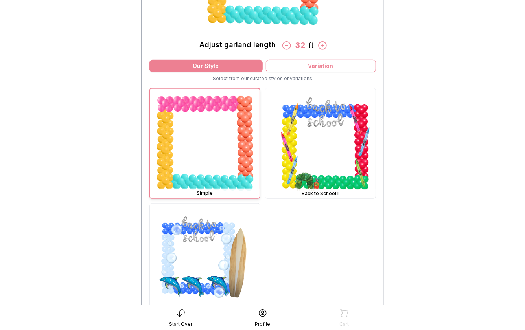
scroll to position [220, 0]
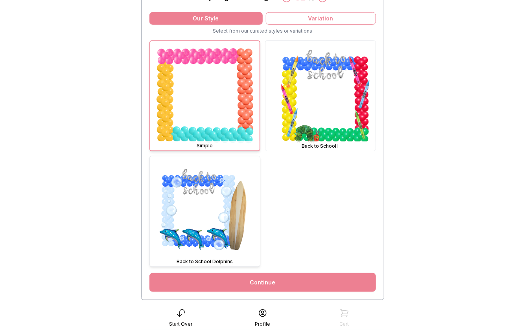
click at [234, 241] on img at bounding box center [205, 212] width 110 height 110
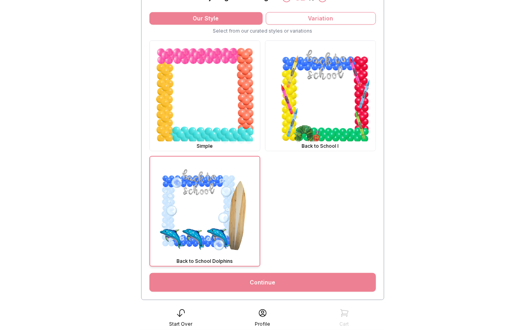
click at [267, 282] on link "Continue" at bounding box center [262, 282] width 227 height 19
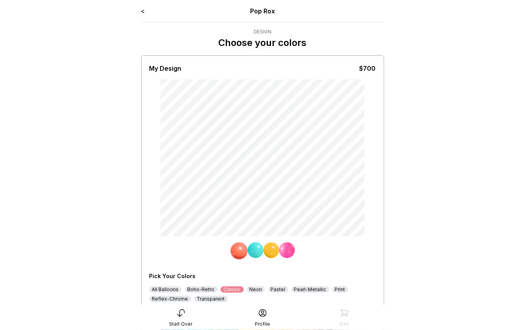
click at [144, 12] on link "<" at bounding box center [143, 11] width 4 height 8
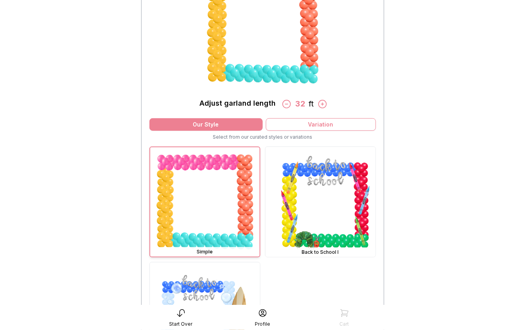
scroll to position [142, 0]
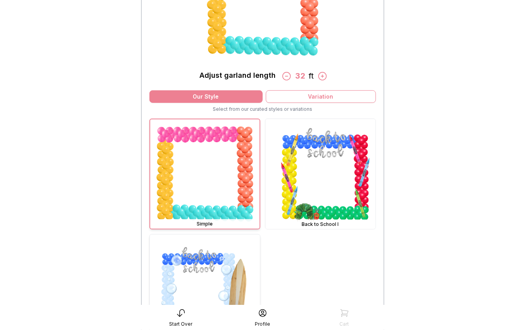
click at [224, 257] on img at bounding box center [205, 290] width 110 height 110
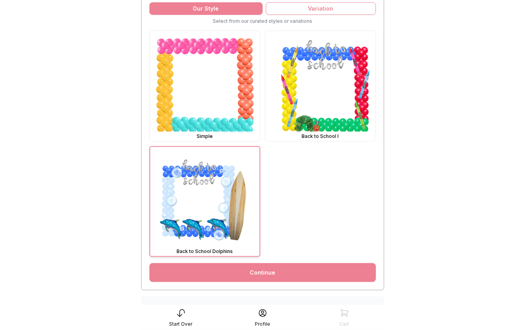
scroll to position [219, 0]
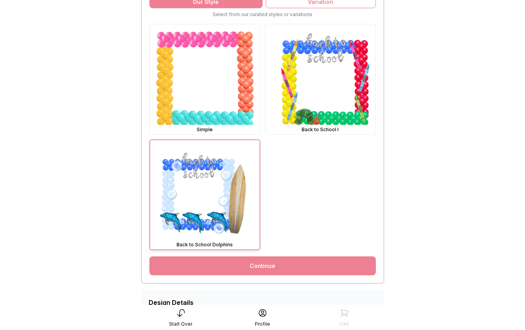
click at [228, 262] on link "Continue" at bounding box center [262, 266] width 227 height 19
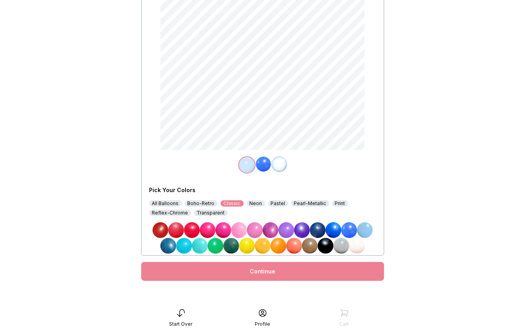
scroll to position [88, 0]
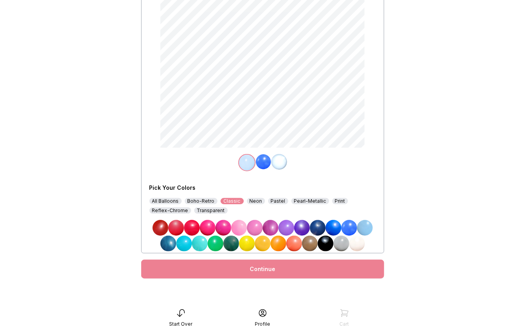
click at [272, 258] on div "Continue" at bounding box center [262, 269] width 243 height 31
click at [274, 271] on div "Continue" at bounding box center [262, 269] width 243 height 19
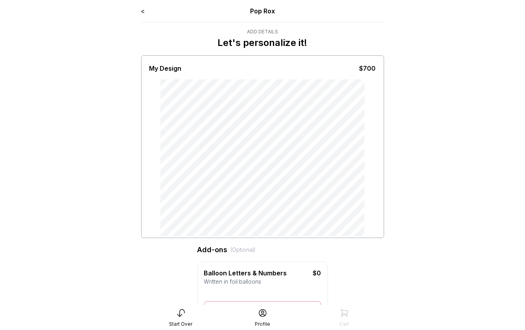
click at [142, 7] on link "<" at bounding box center [143, 11] width 4 height 8
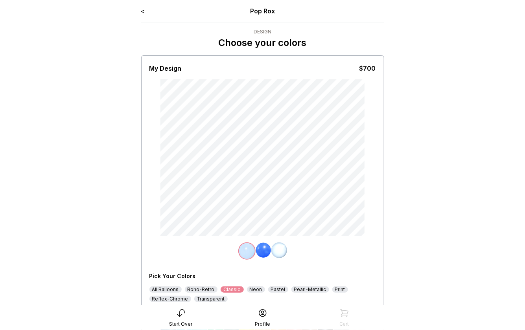
click at [142, 12] on link "<" at bounding box center [143, 11] width 4 height 8
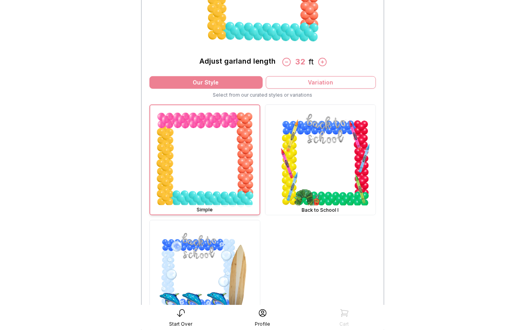
scroll to position [221, 0]
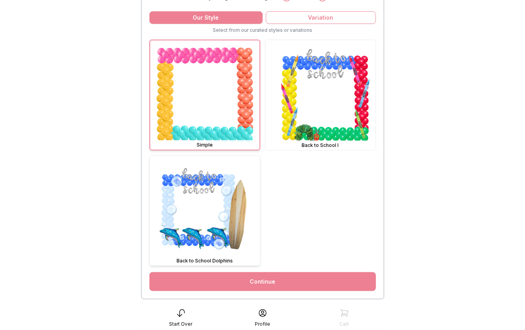
click at [220, 227] on img at bounding box center [205, 211] width 110 height 110
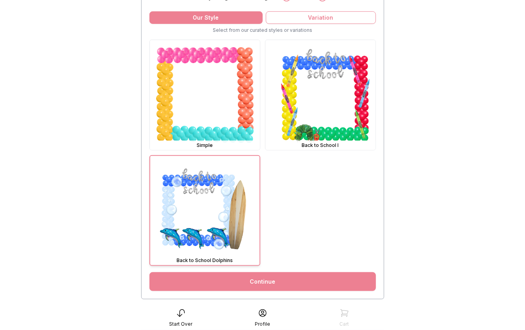
click at [261, 281] on link "Continue" at bounding box center [262, 282] width 227 height 19
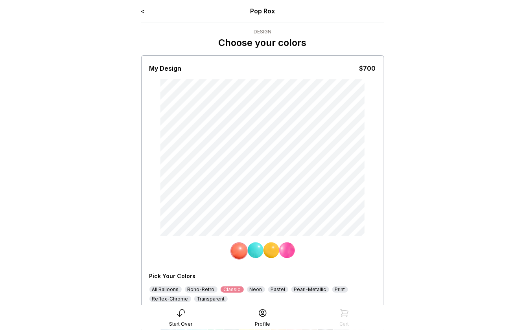
click at [143, 11] on link "<" at bounding box center [143, 11] width 4 height 8
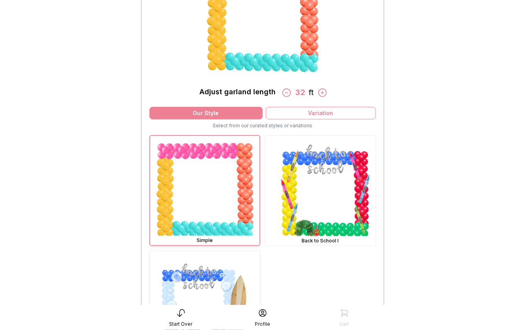
scroll to position [143, 0]
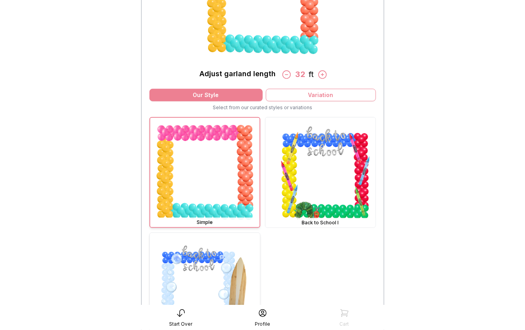
click at [220, 269] on img at bounding box center [205, 288] width 110 height 110
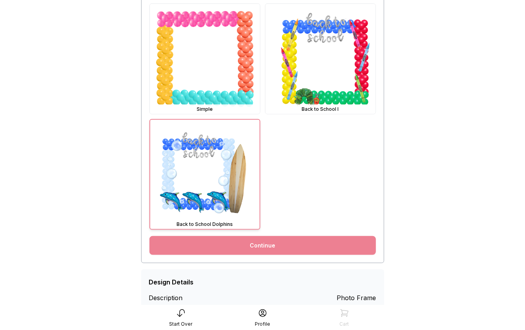
scroll to position [265, 0]
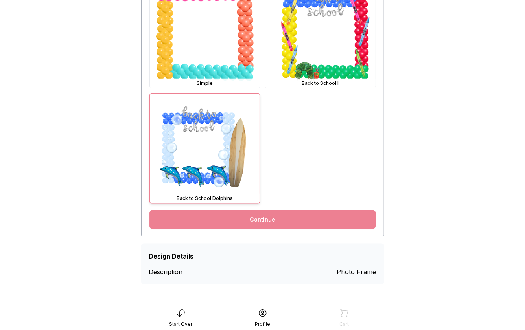
click at [288, 221] on link "Continue" at bounding box center [262, 219] width 227 height 19
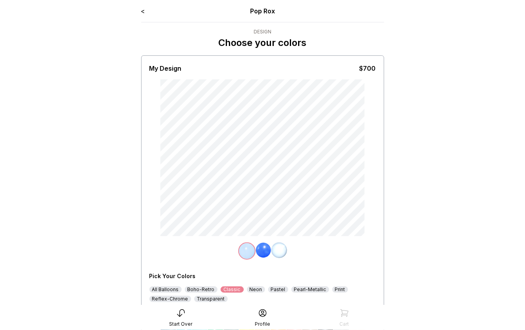
click at [144, 11] on link "<" at bounding box center [143, 11] width 4 height 8
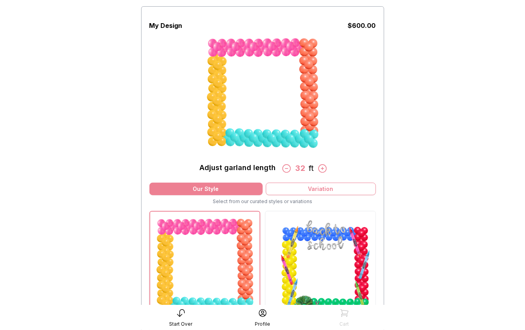
scroll to position [63, 0]
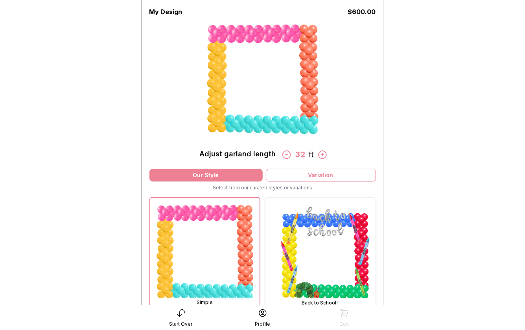
click at [286, 253] on img at bounding box center [320, 253] width 110 height 110
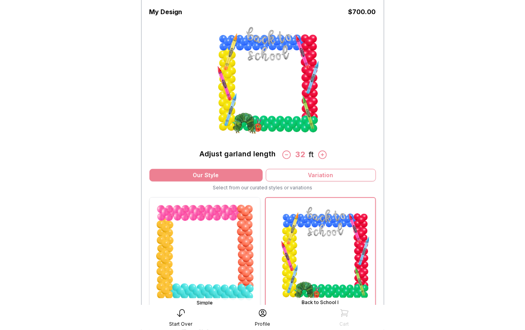
click at [252, 244] on img at bounding box center [205, 253] width 110 height 110
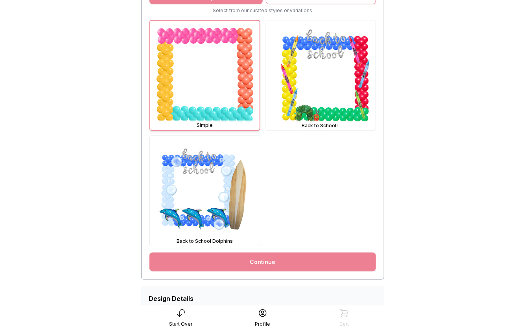
scroll to position [257, 0]
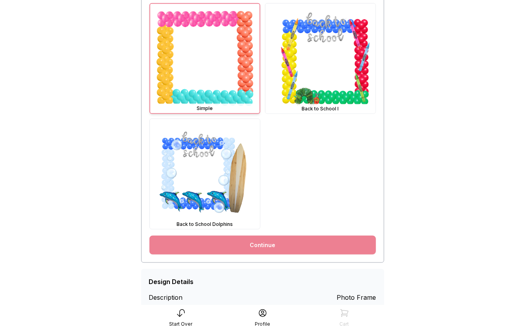
click at [255, 246] on link "Continue" at bounding box center [262, 245] width 227 height 19
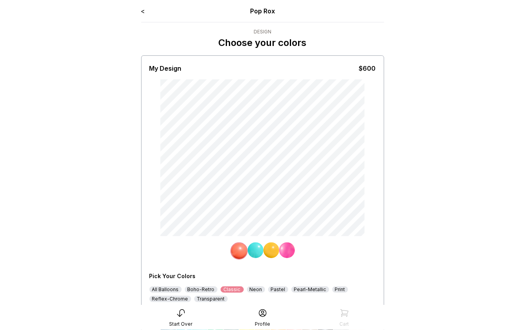
click at [144, 13] on link "<" at bounding box center [143, 11] width 4 height 8
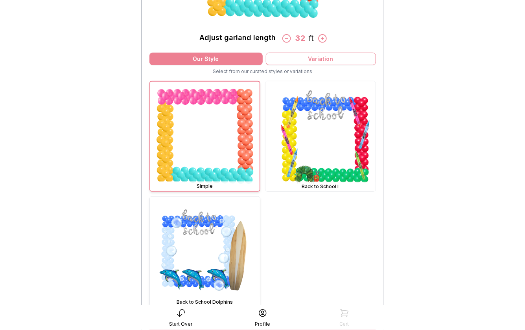
scroll to position [180, 0]
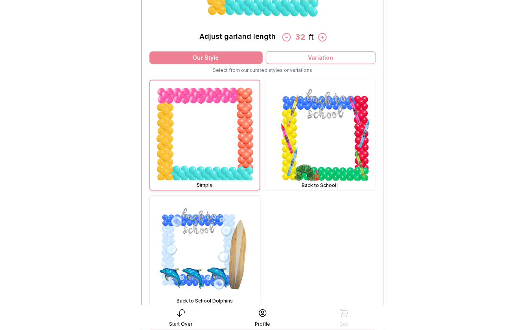
click at [210, 240] on img at bounding box center [205, 251] width 110 height 110
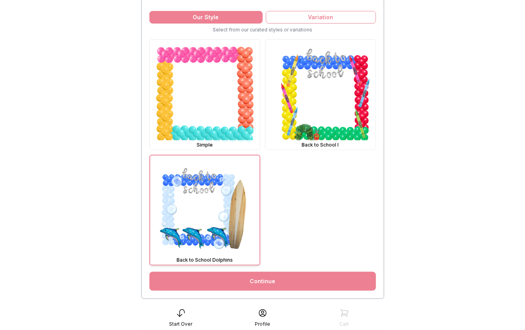
scroll to position [265, 0]
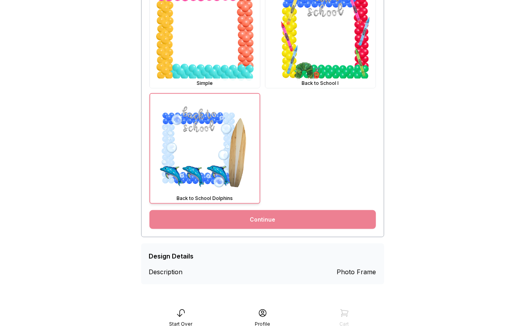
click at [268, 221] on link "Continue" at bounding box center [262, 219] width 227 height 19
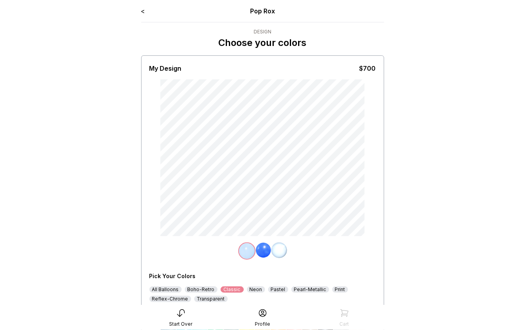
click at [143, 12] on link "<" at bounding box center [143, 11] width 4 height 8
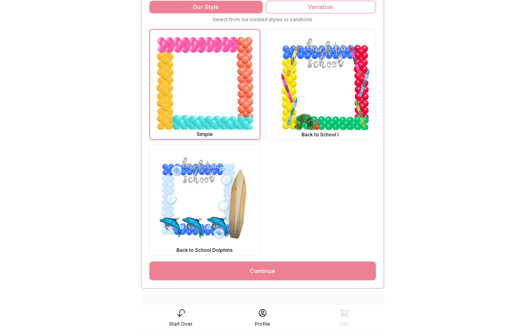
scroll to position [235, 0]
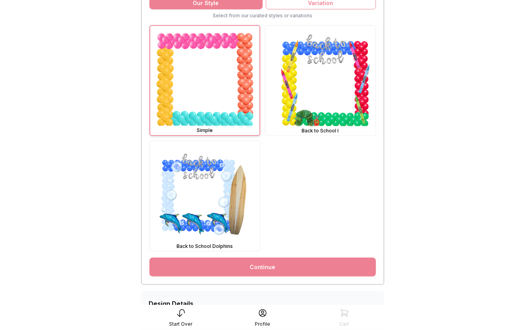
click at [262, 267] on link "Continue" at bounding box center [262, 267] width 227 height 19
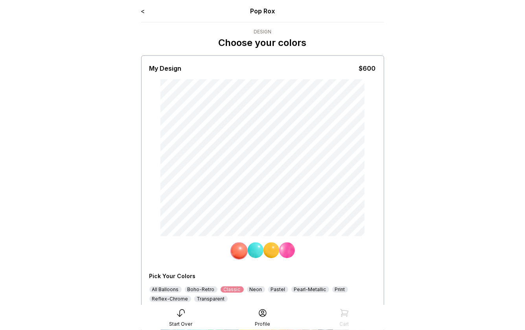
click at [142, 11] on link "<" at bounding box center [143, 11] width 4 height 8
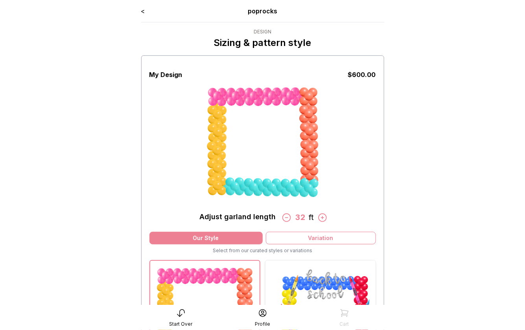
click at [287, 273] on img at bounding box center [320, 316] width 110 height 110
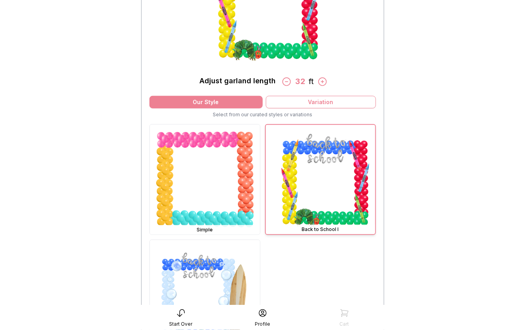
scroll to position [136, 0]
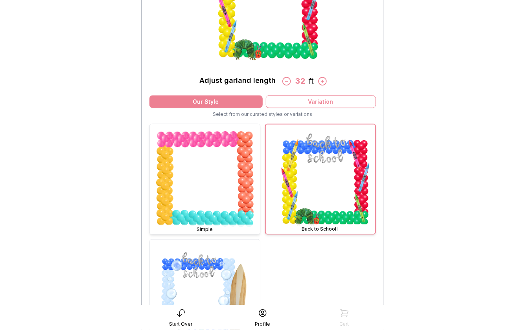
click at [237, 185] on img at bounding box center [205, 179] width 110 height 110
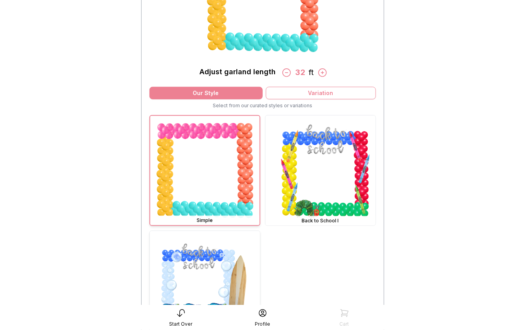
scroll to position [201, 0]
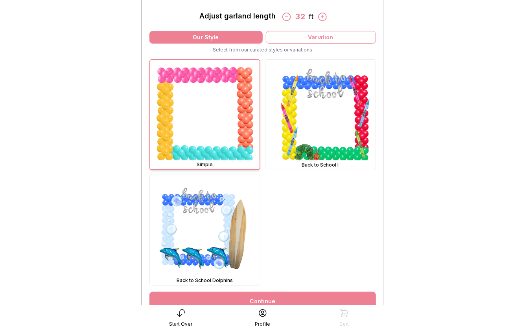
click at [262, 298] on link "Continue" at bounding box center [262, 301] width 227 height 19
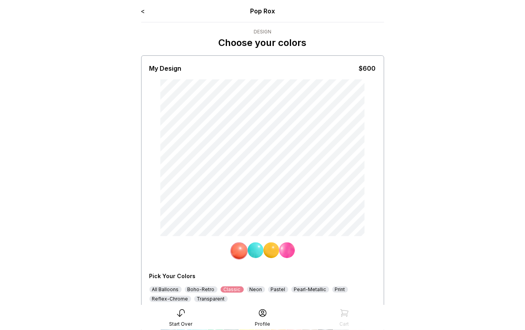
click at [142, 10] on link "<" at bounding box center [143, 11] width 4 height 8
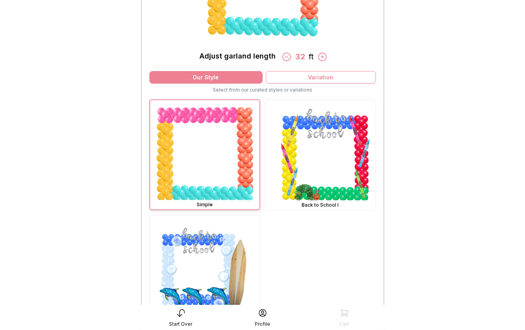
scroll to position [181, 0]
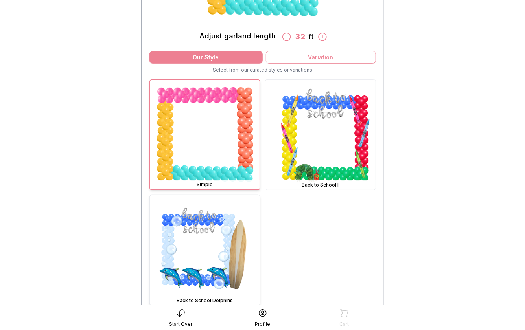
click at [243, 238] on img at bounding box center [205, 250] width 110 height 110
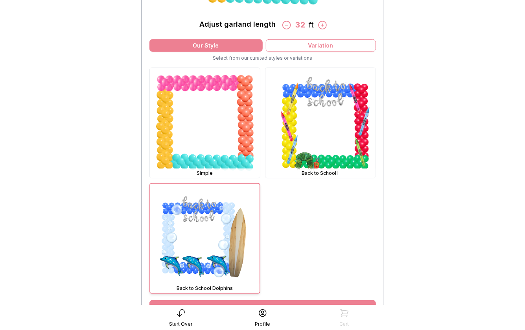
scroll to position [265, 0]
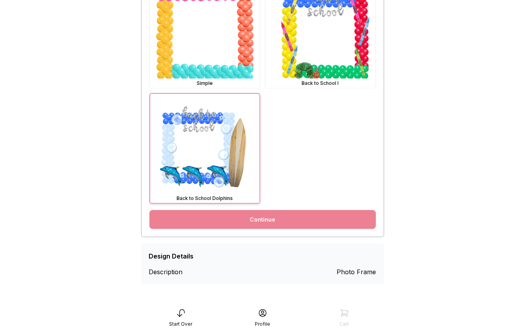
click at [250, 216] on link "Continue" at bounding box center [262, 219] width 227 height 19
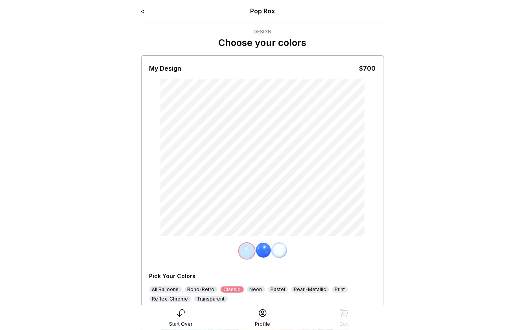
click at [142, 11] on link "<" at bounding box center [143, 11] width 4 height 8
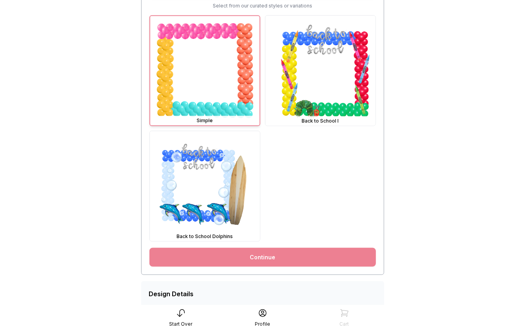
scroll to position [246, 0]
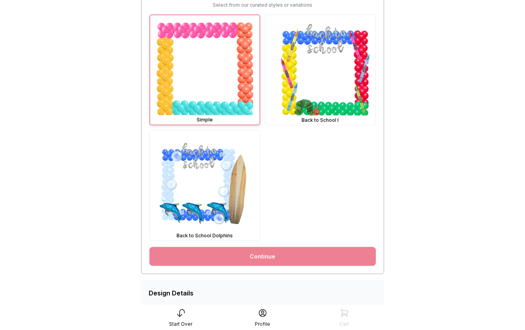
click at [233, 258] on link "Continue" at bounding box center [262, 256] width 227 height 19
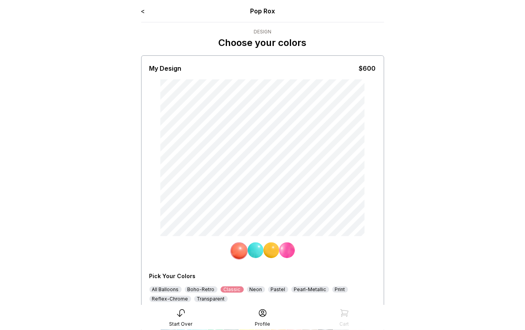
click at [144, 12] on link "<" at bounding box center [143, 11] width 4 height 8
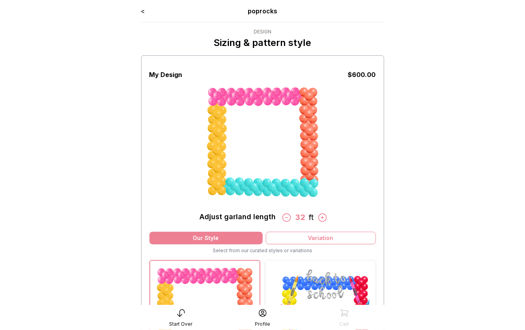
click at [324, 267] on img at bounding box center [320, 316] width 110 height 110
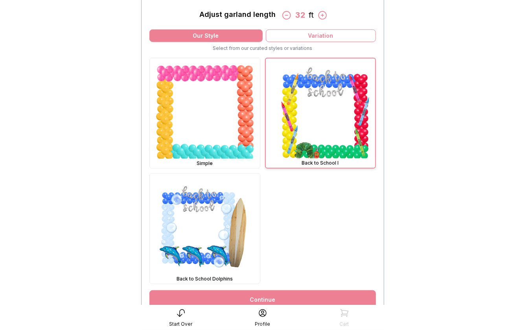
scroll to position [238, 0]
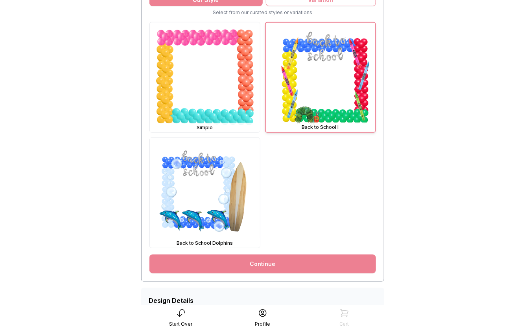
click at [285, 266] on link "Continue" at bounding box center [262, 264] width 227 height 19
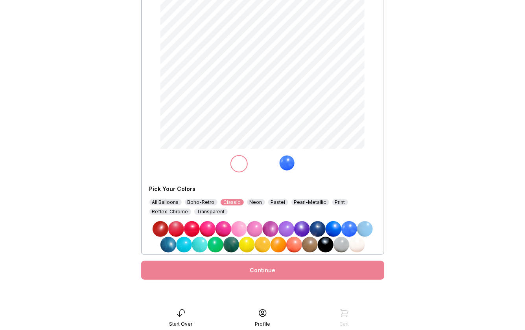
scroll to position [88, 0]
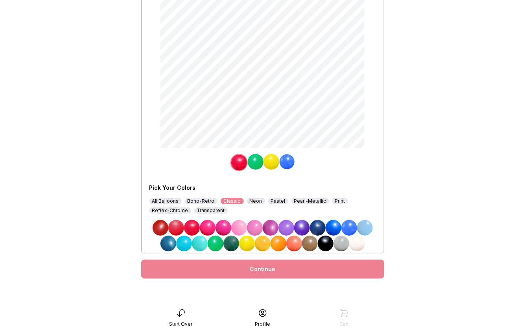
click at [256, 163] on img at bounding box center [256, 162] width 16 height 16
click at [204, 242] on img at bounding box center [200, 244] width 16 height 16
click at [273, 164] on img at bounding box center [271, 162] width 16 height 16
click at [265, 243] on img at bounding box center [263, 244] width 16 height 16
click at [285, 164] on img at bounding box center [287, 162] width 16 height 16
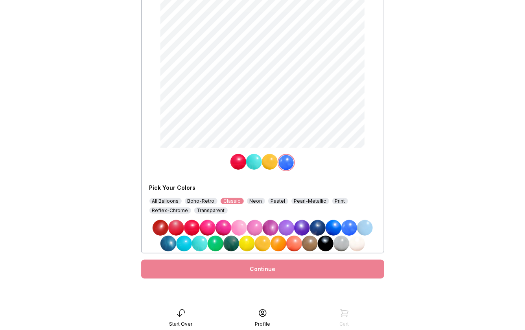
click at [365, 227] on img at bounding box center [365, 228] width 16 height 16
click at [331, 267] on div "Continue" at bounding box center [262, 269] width 243 height 19
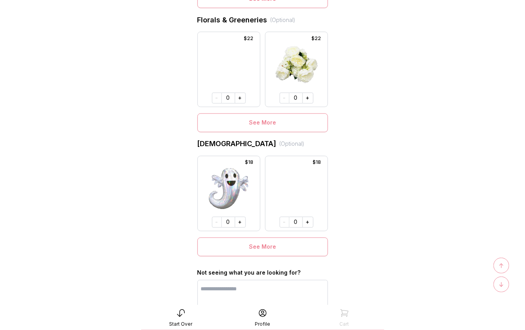
scroll to position [534, 0]
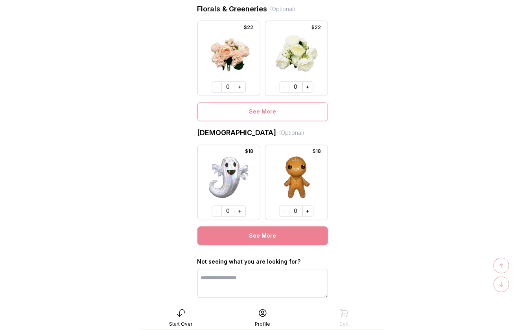
click at [286, 234] on button "See More" at bounding box center [262, 236] width 131 height 19
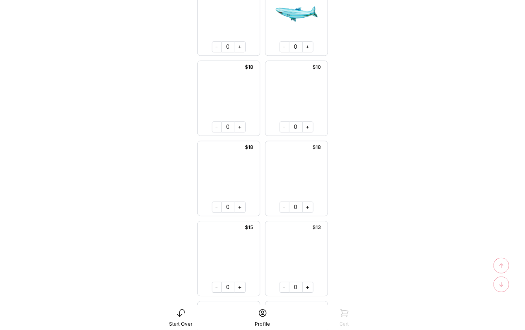
scroll to position [779, 0]
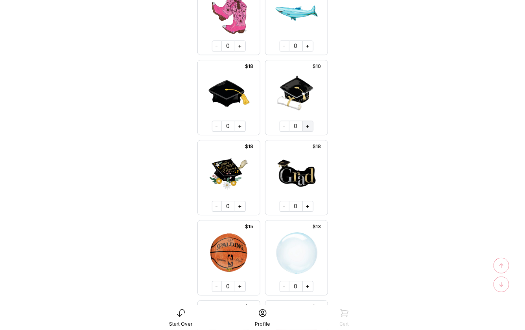
click at [307, 125] on button "+" at bounding box center [307, 126] width 11 height 11
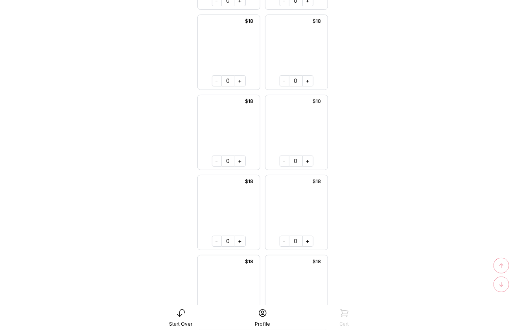
scroll to position [7214, 0]
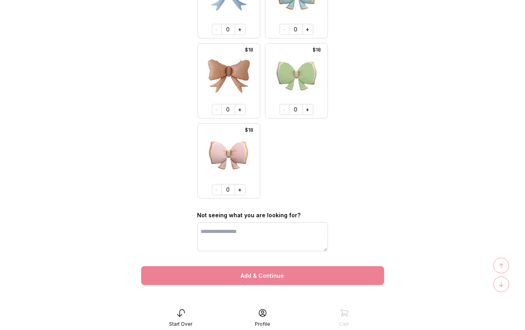
click at [274, 277] on button "Add & Continue" at bounding box center [262, 276] width 243 height 19
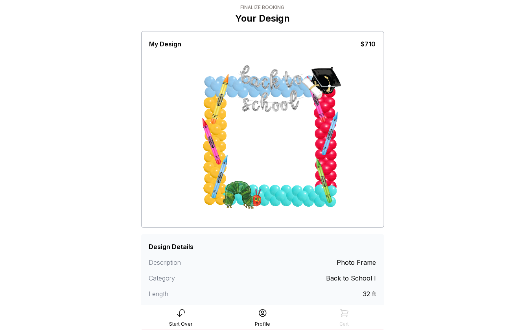
scroll to position [96, 0]
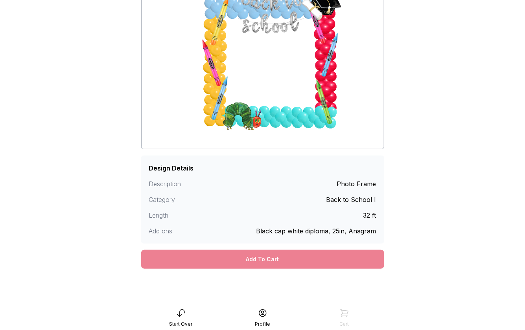
click at [274, 256] on div "Add To Cart" at bounding box center [262, 259] width 243 height 19
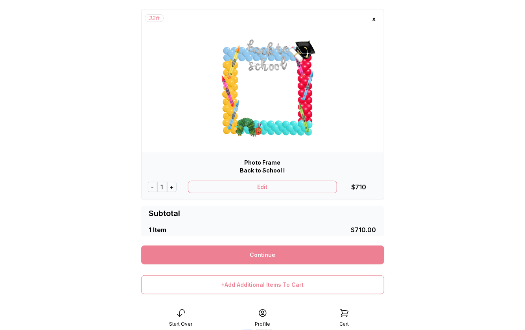
scroll to position [105, 0]
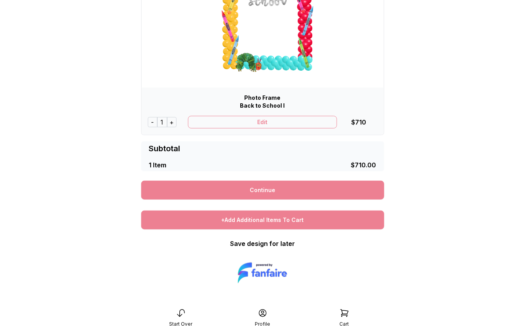
click at [271, 223] on div "+Add Additional Items To Cart" at bounding box center [262, 220] width 243 height 19
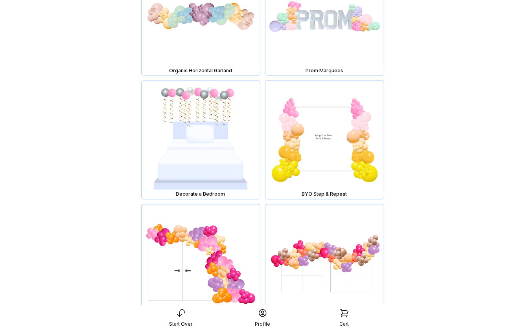
scroll to position [2777, 0]
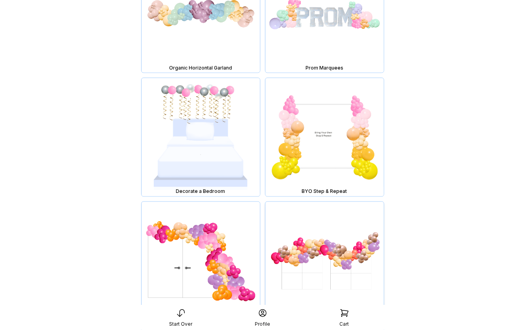
click at [315, 249] on img at bounding box center [324, 261] width 118 height 118
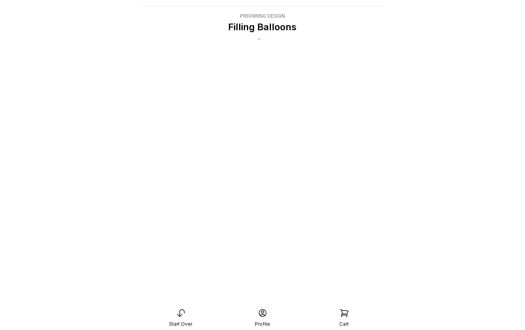
scroll to position [16, 0]
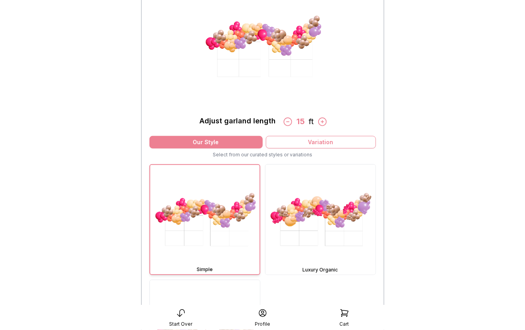
scroll to position [107, 0]
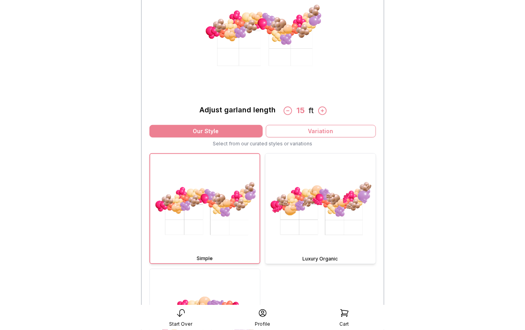
click at [324, 203] on img at bounding box center [320, 209] width 110 height 110
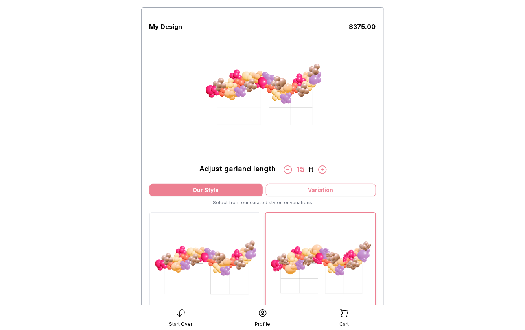
scroll to position [24, 0]
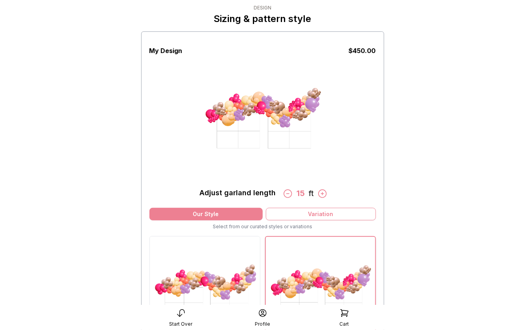
click at [323, 192] on icon at bounding box center [322, 194] width 10 height 10
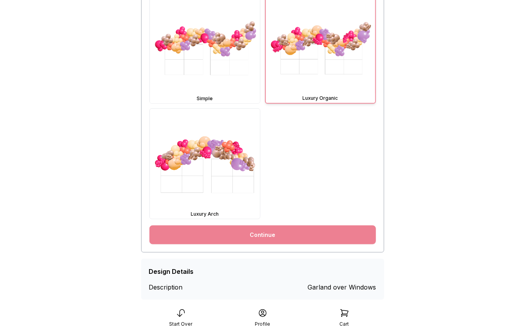
scroll to position [282, 0]
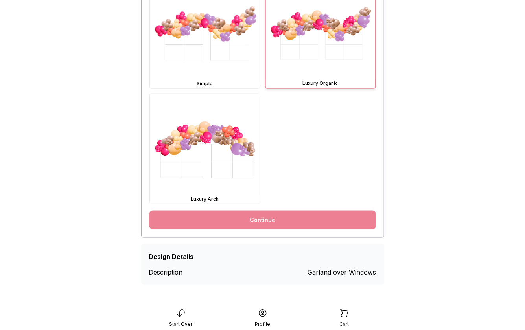
click at [287, 225] on link "Continue" at bounding box center [262, 220] width 227 height 19
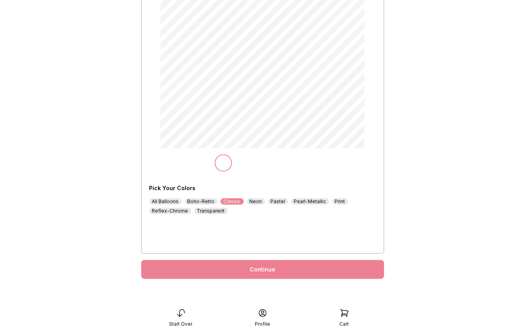
scroll to position [88, 0]
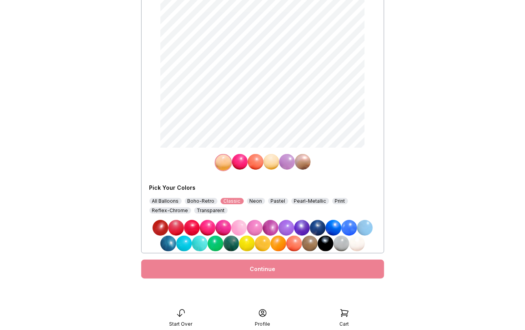
click at [239, 228] on img at bounding box center [239, 228] width 16 height 16
click at [238, 162] on img at bounding box center [240, 162] width 16 height 16
click at [261, 245] on img at bounding box center [263, 244] width 16 height 16
click at [253, 164] on img at bounding box center [256, 162] width 16 height 16
click at [239, 227] on img at bounding box center [239, 228] width 16 height 16
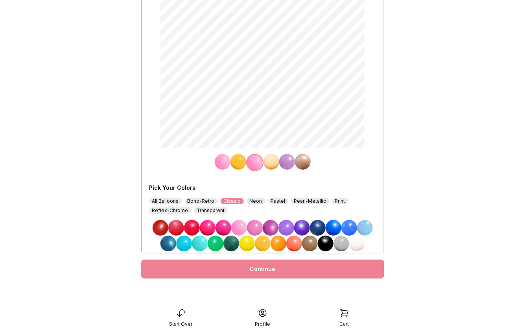
click at [273, 161] on img at bounding box center [271, 162] width 16 height 16
click at [285, 162] on img at bounding box center [287, 162] width 16 height 16
click at [294, 245] on img at bounding box center [294, 244] width 16 height 16
click at [286, 269] on div "Continue" at bounding box center [262, 269] width 243 height 19
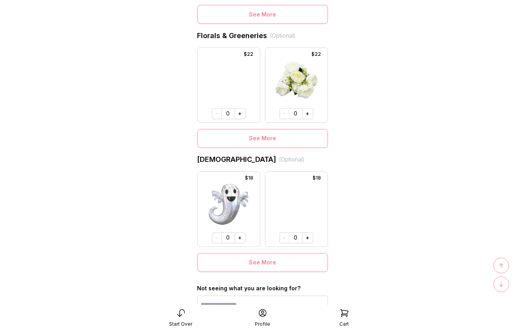
scroll to position [508, 0]
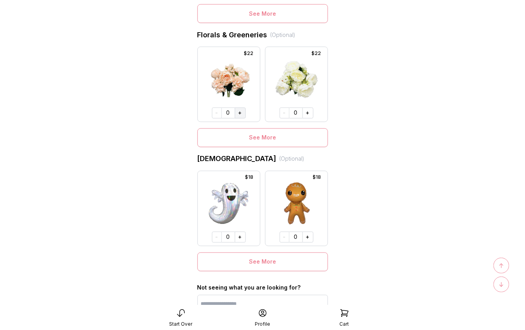
click at [241, 114] on button "+" at bounding box center [240, 113] width 11 height 11
click at [241, 114] on button "+" at bounding box center [239, 112] width 11 height 11
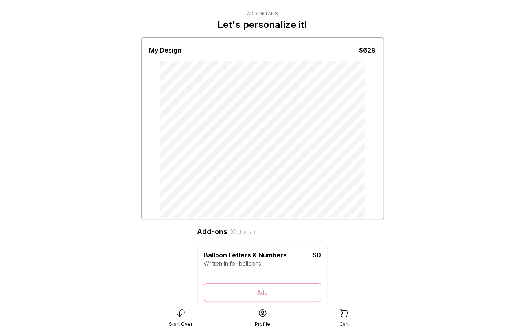
scroll to position [0, 0]
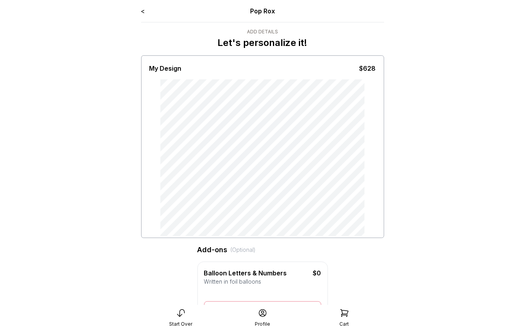
click at [366, 211] on div at bounding box center [262, 157] width 227 height 157
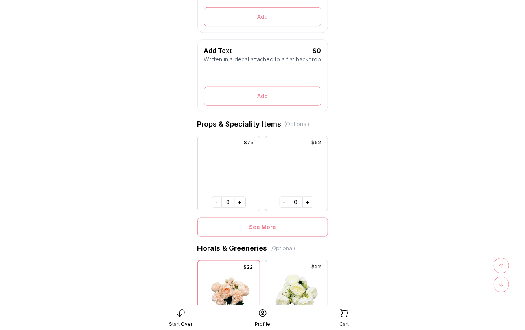
scroll to position [293, 0]
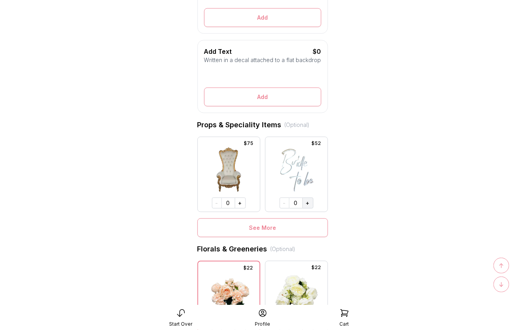
click at [308, 203] on button "+" at bounding box center [307, 203] width 11 height 11
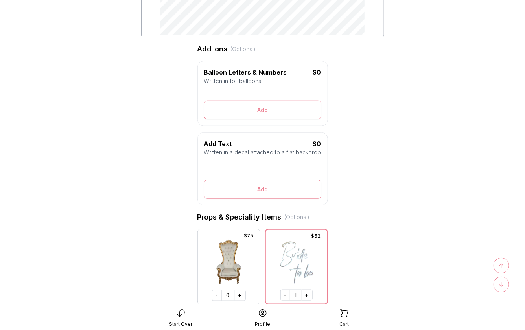
scroll to position [250, 0]
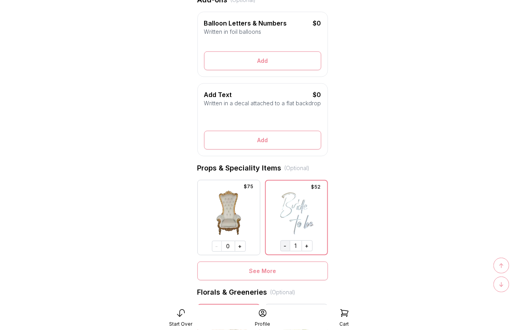
click at [283, 245] on button "-" at bounding box center [285, 246] width 10 height 11
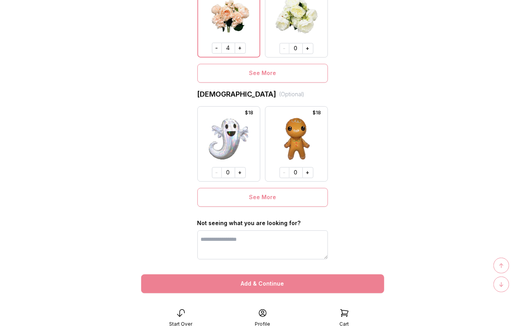
scroll to position [580, 0]
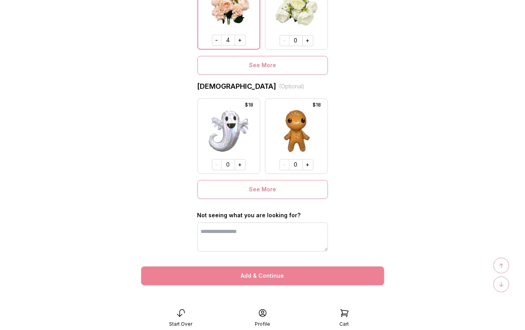
click at [282, 273] on button "Add & Continue" at bounding box center [262, 276] width 243 height 19
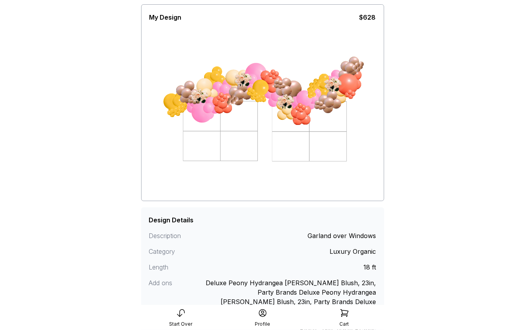
scroll to position [124, 0]
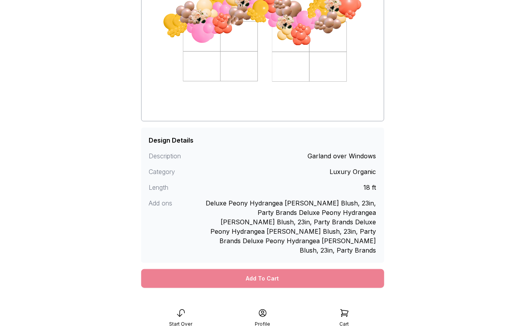
click at [282, 269] on div "Add To Cart" at bounding box center [262, 278] width 243 height 19
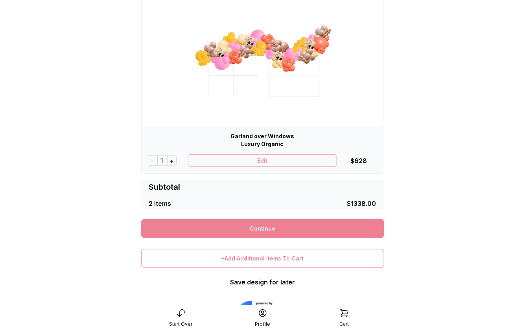
scroll to position [265, 0]
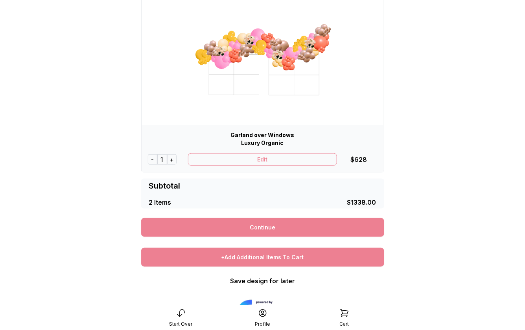
click at [280, 258] on div "+Add Additional Items To Cart" at bounding box center [262, 257] width 243 height 19
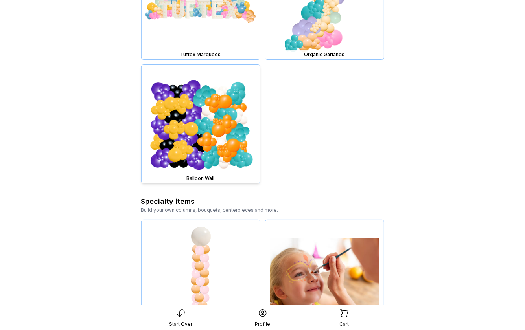
click at [221, 144] on img at bounding box center [201, 124] width 118 height 118
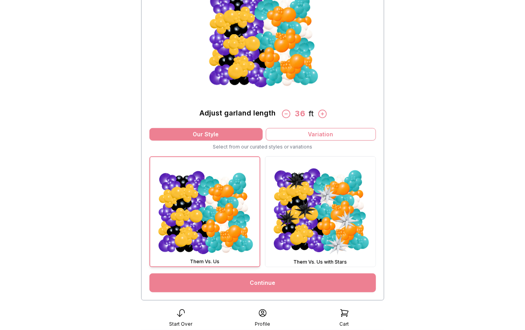
scroll to position [155, 0]
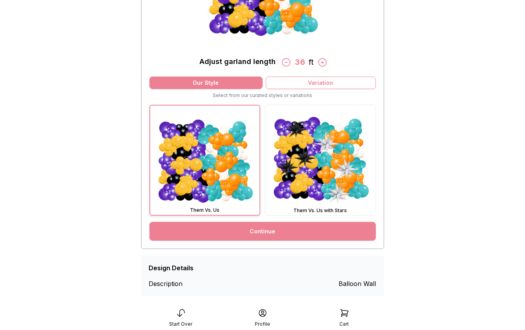
click at [286, 229] on link "Continue" at bounding box center [262, 231] width 227 height 19
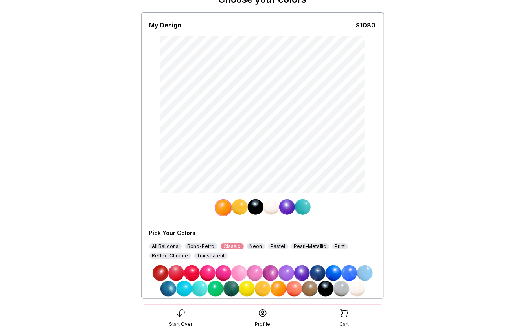
scroll to position [52, 0]
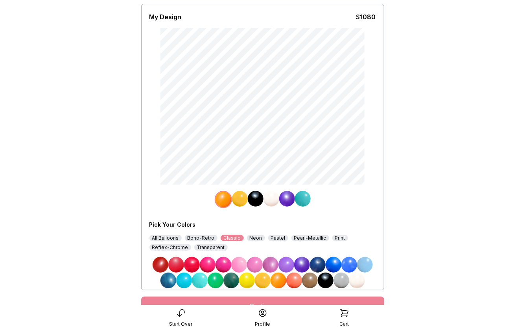
click at [270, 263] on img at bounding box center [271, 265] width 16 height 16
click at [238, 195] on img at bounding box center [240, 199] width 16 height 16
click at [241, 264] on img at bounding box center [239, 265] width 16 height 16
click at [254, 198] on img at bounding box center [256, 199] width 16 height 16
click at [266, 278] on img at bounding box center [263, 281] width 16 height 16
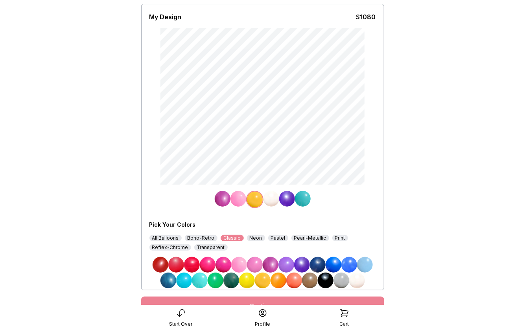
click at [271, 204] on img at bounding box center [271, 199] width 16 height 16
click at [235, 201] on img at bounding box center [238, 199] width 16 height 16
click at [292, 281] on img at bounding box center [294, 281] width 16 height 16
click at [300, 200] on img at bounding box center [303, 199] width 16 height 16
click at [347, 263] on img at bounding box center [349, 265] width 16 height 16
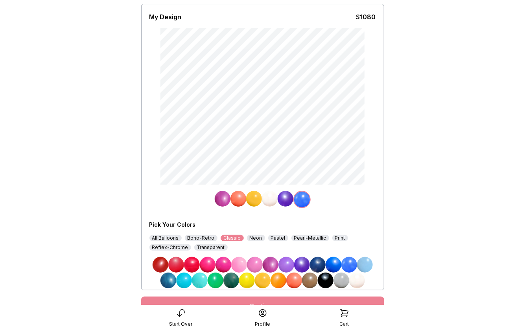
click at [287, 201] on img at bounding box center [286, 199] width 16 height 16
click at [257, 262] on img at bounding box center [255, 265] width 16 height 16
click at [272, 199] on img at bounding box center [270, 199] width 16 height 16
click at [263, 280] on img at bounding box center [263, 281] width 16 height 16
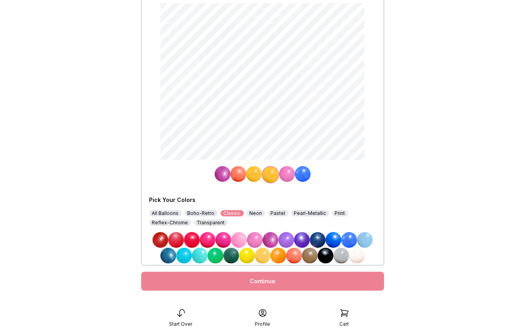
scroll to position [88, 0]
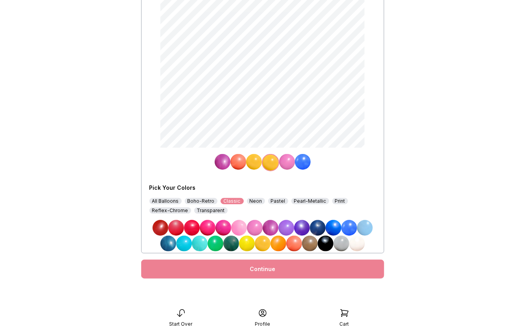
click at [264, 271] on div "Continue" at bounding box center [262, 269] width 243 height 19
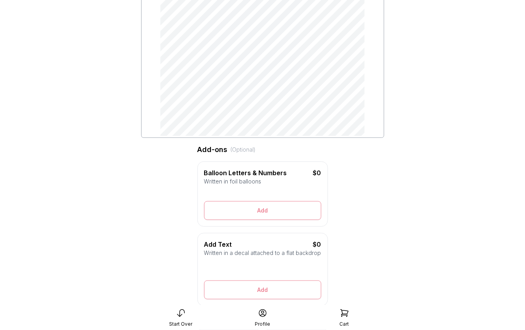
scroll to position [134, 0]
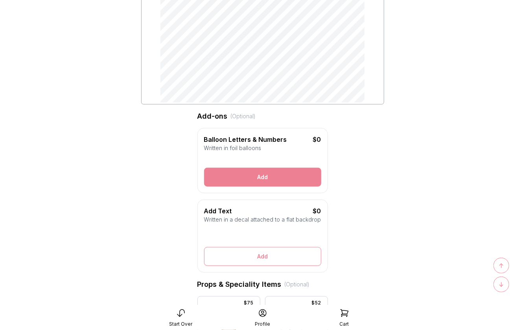
click at [258, 179] on button "Add" at bounding box center [262, 177] width 117 height 19
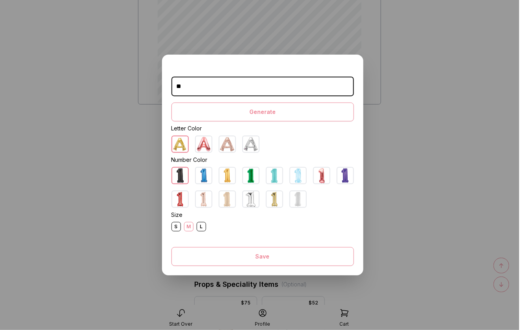
type input "**"
click at [232, 142] on img at bounding box center [227, 144] width 16 height 16
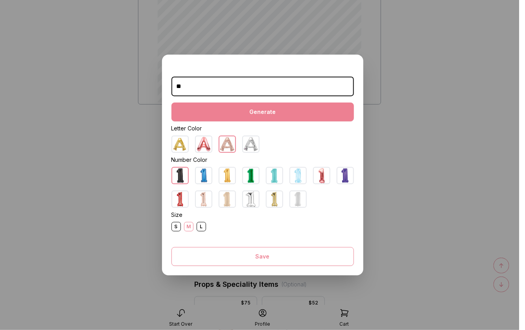
click at [252, 114] on button "Generate" at bounding box center [262, 112] width 182 height 19
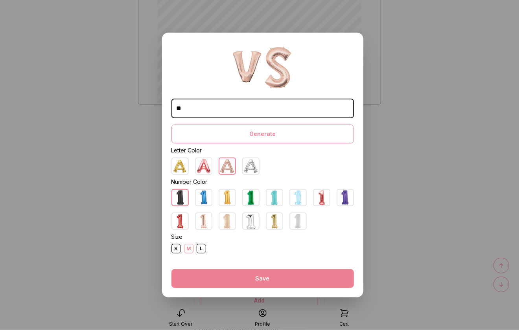
click at [252, 278] on button "Save" at bounding box center [262, 278] width 182 height 19
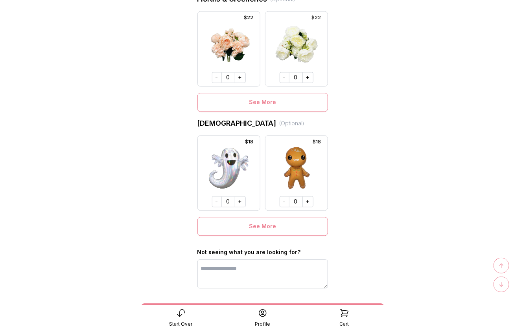
scroll to position [589, 0]
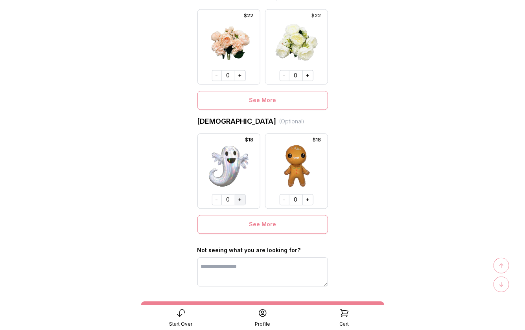
click at [243, 199] on button "+" at bounding box center [240, 199] width 11 height 11
click at [243, 199] on button "+" at bounding box center [239, 199] width 11 height 11
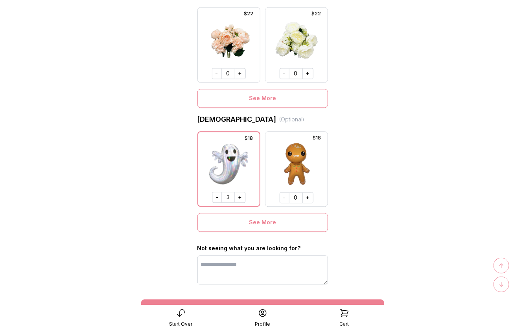
scroll to position [625, 0]
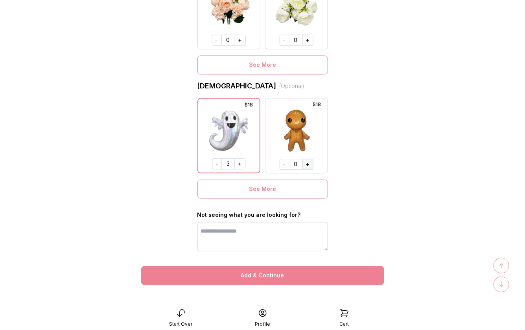
click at [308, 162] on button "+" at bounding box center [307, 164] width 11 height 11
click at [308, 162] on button "+" at bounding box center [307, 163] width 11 height 11
click at [290, 276] on button "Add & Continue" at bounding box center [262, 275] width 243 height 19
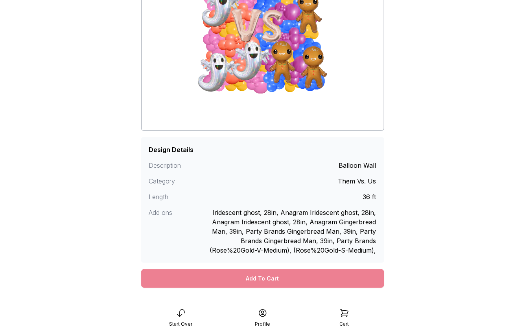
scroll to position [134, 0]
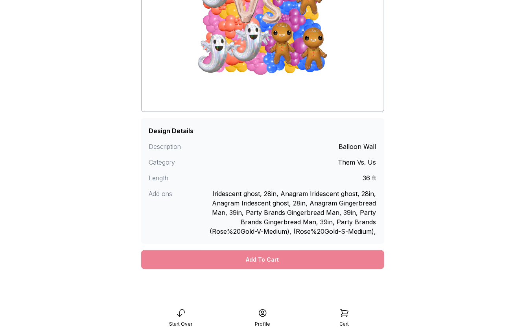
click at [290, 259] on div "Add To Cart" at bounding box center [262, 259] width 243 height 19
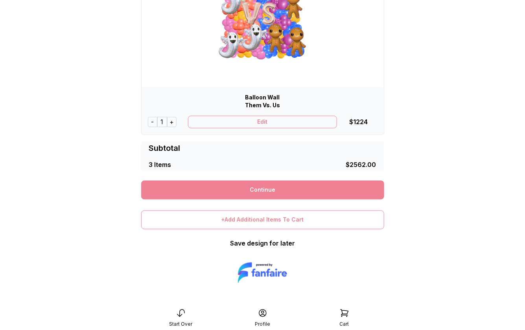
scroll to position [499, 0]
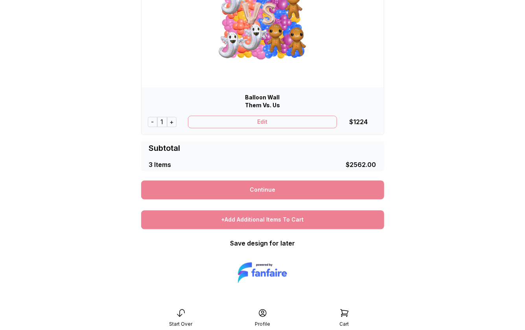
click at [280, 222] on div "+Add Additional Items To Cart" at bounding box center [262, 220] width 243 height 19
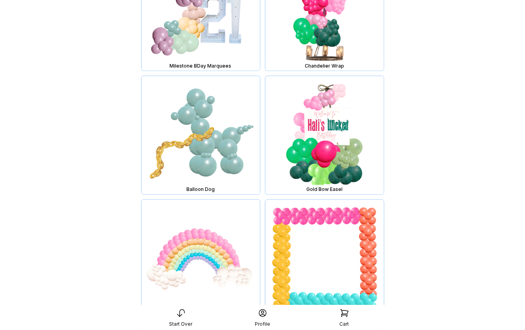
scroll to position [3927, 0]
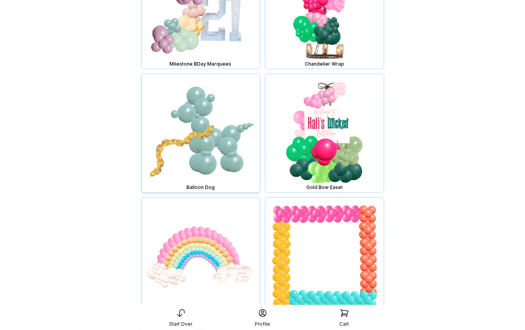
click at [217, 136] on img at bounding box center [201, 133] width 118 height 118
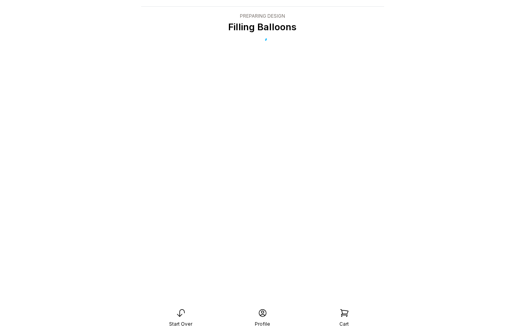
scroll to position [16, 0]
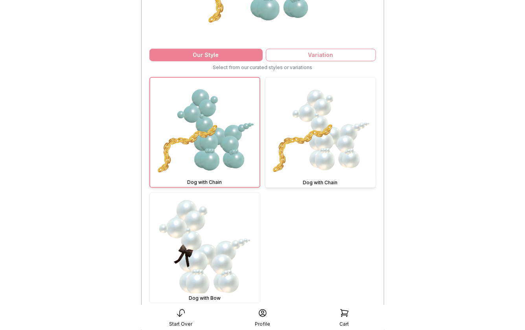
scroll to position [178, 0]
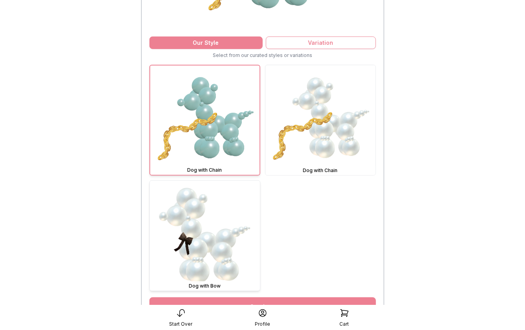
click at [217, 202] on img at bounding box center [205, 236] width 110 height 110
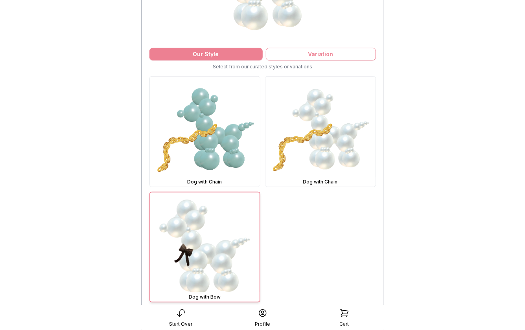
scroll to position [230, 0]
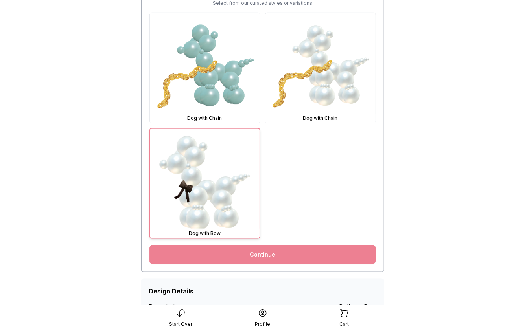
click at [245, 255] on link "Continue" at bounding box center [262, 254] width 227 height 19
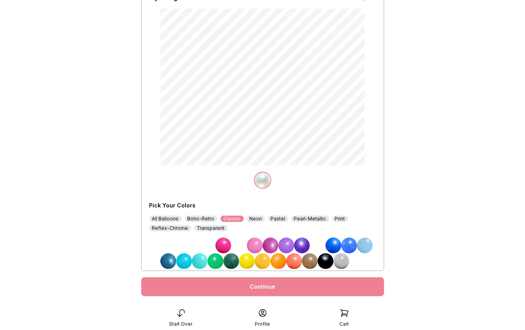
scroll to position [83, 0]
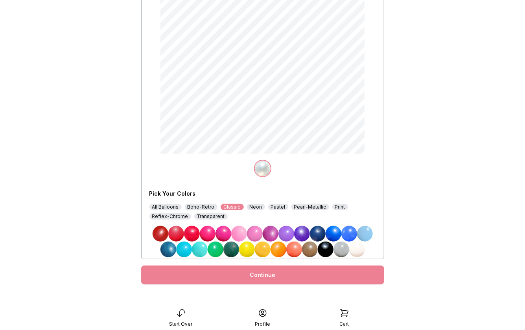
click at [253, 207] on div "Neon" at bounding box center [256, 207] width 18 height 6
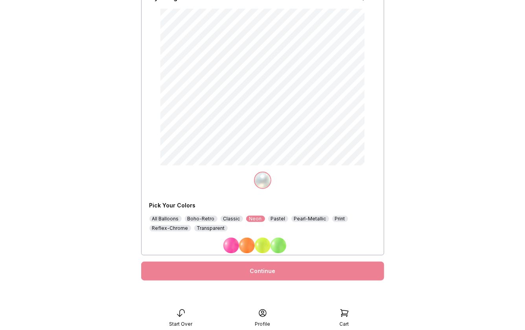
scroll to position [73, 0]
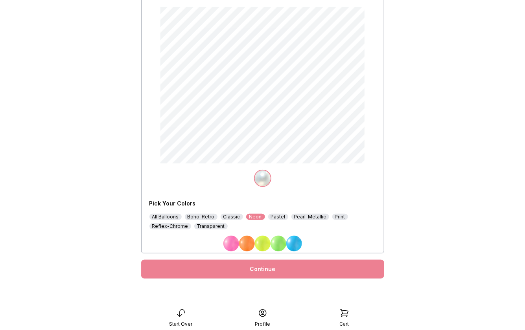
click at [232, 245] on img at bounding box center [231, 244] width 16 height 16
click at [243, 267] on div "Continue" at bounding box center [262, 269] width 243 height 19
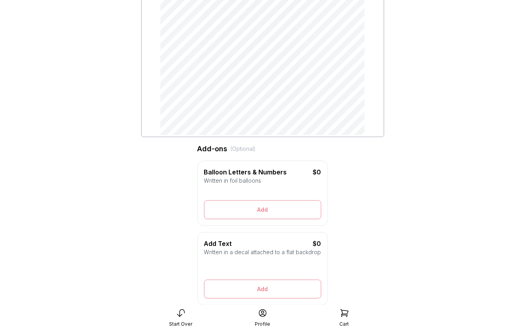
scroll to position [104, 0]
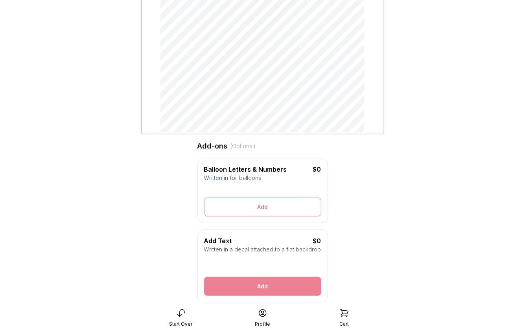
click at [250, 280] on button "Add" at bounding box center [262, 286] width 117 height 19
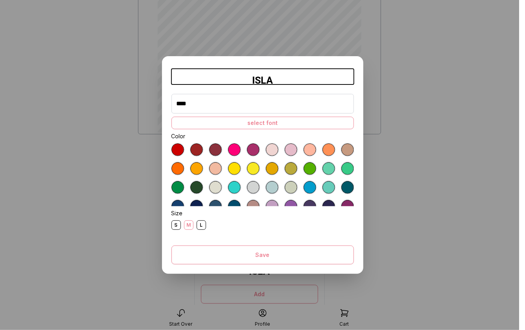
type input "****"
click at [271, 150] on div at bounding box center [272, 150] width 13 height 13
click at [269, 122] on div "select font" at bounding box center [262, 123] width 182 height 13
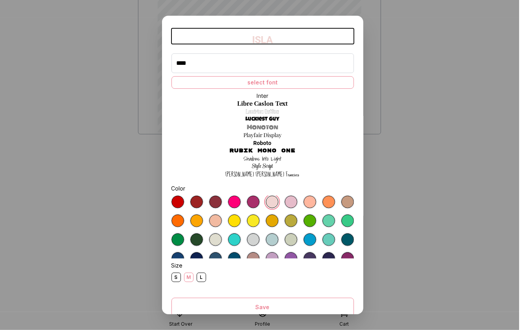
click at [265, 150] on link "Rubik Mono One" at bounding box center [263, 151] width 66 height 8
click at [176, 275] on div "S" at bounding box center [175, 277] width 9 height 9
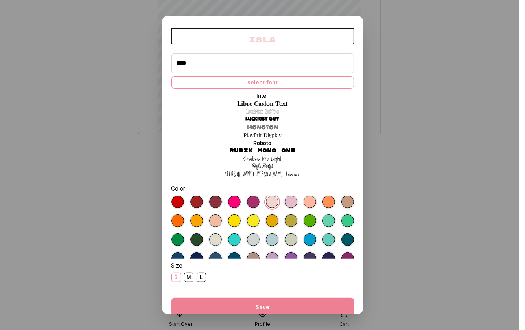
click at [245, 308] on button "Save" at bounding box center [262, 307] width 182 height 19
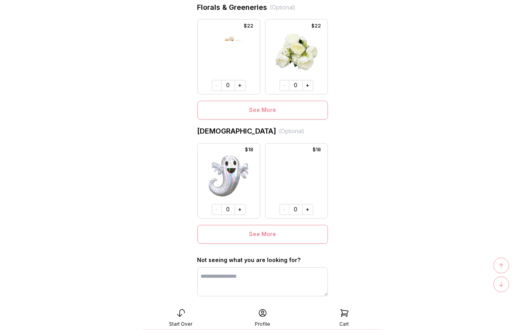
scroll to position [588, 0]
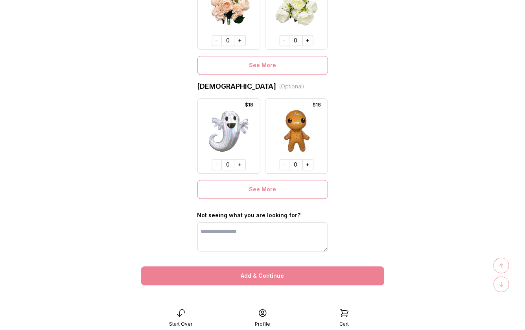
click at [269, 277] on button "Add & Continue" at bounding box center [262, 276] width 243 height 19
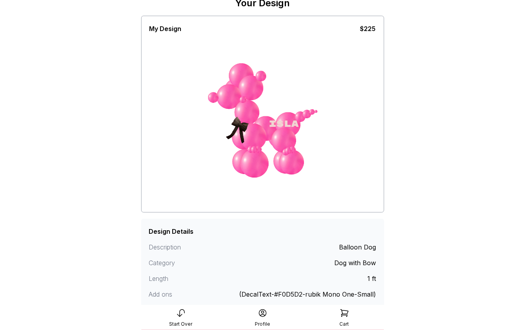
scroll to position [96, 0]
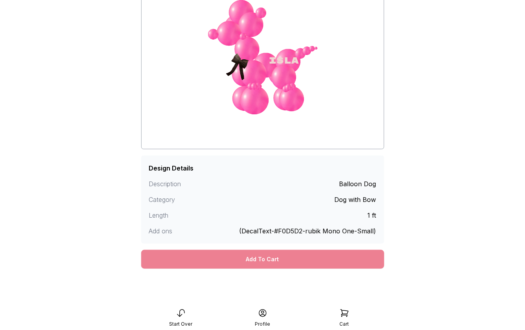
click at [269, 267] on div "Add To Cart" at bounding box center [262, 259] width 243 height 19
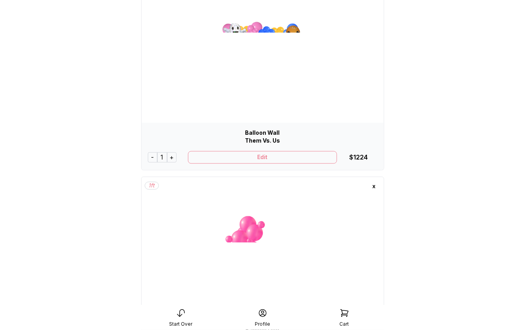
scroll to position [438, 0]
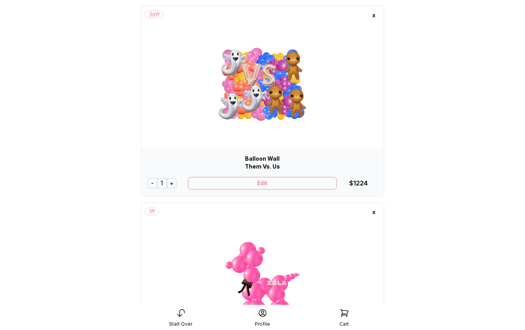
click at [274, 182] on div "Edit" at bounding box center [262, 183] width 149 height 13
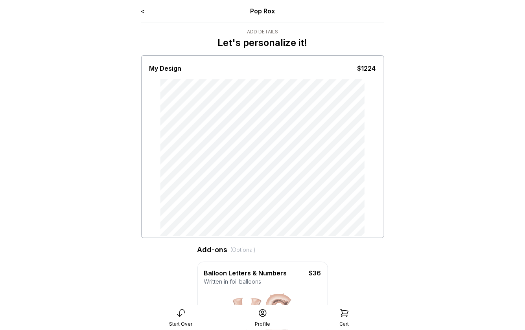
click at [143, 12] on link "<" at bounding box center [143, 11] width 4 height 8
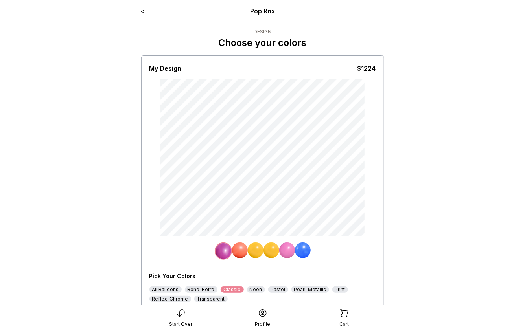
click at [144, 11] on link "<" at bounding box center [143, 11] width 4 height 8
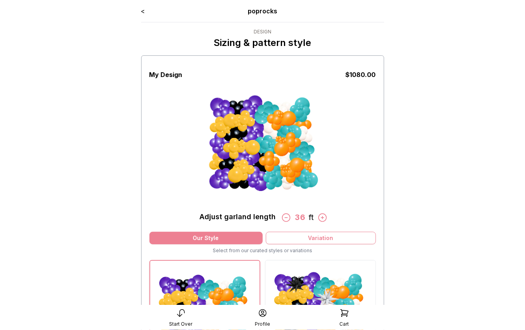
click at [286, 219] on icon at bounding box center [286, 218] width 10 height 10
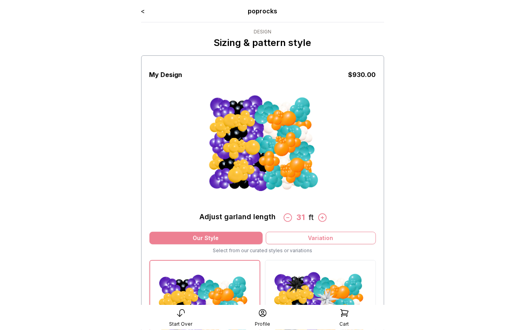
click at [286, 219] on icon at bounding box center [287, 218] width 10 height 10
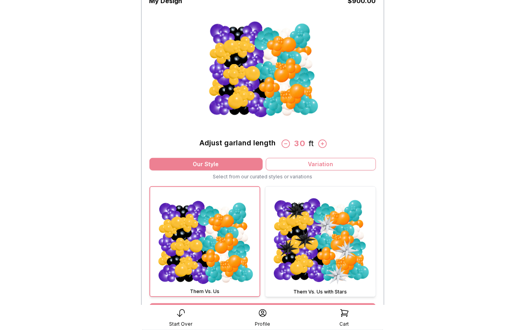
scroll to position [167, 0]
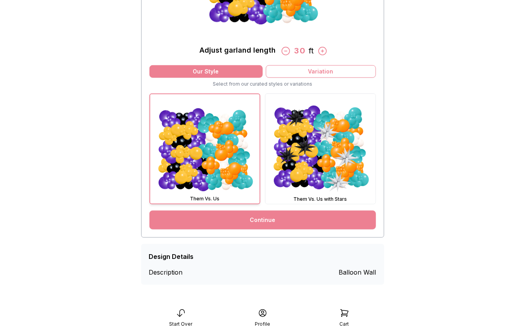
click at [287, 219] on link "Continue" at bounding box center [262, 220] width 227 height 19
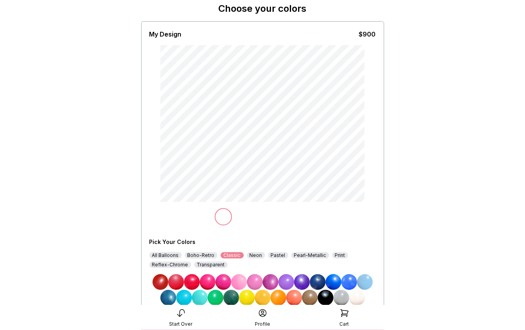
scroll to position [88, 0]
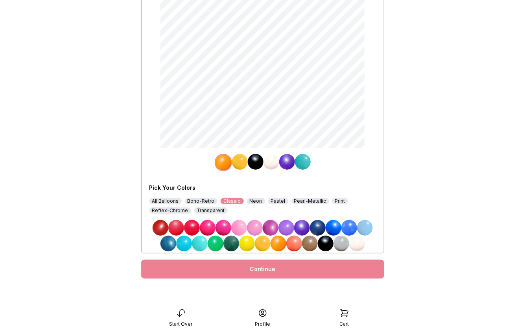
click at [256, 225] on img at bounding box center [255, 228] width 16 height 16
click at [240, 156] on img at bounding box center [240, 162] width 16 height 16
click at [214, 227] on img at bounding box center [208, 228] width 16 height 16
click at [255, 163] on img at bounding box center [256, 162] width 16 height 16
click at [281, 242] on img at bounding box center [279, 244] width 16 height 16
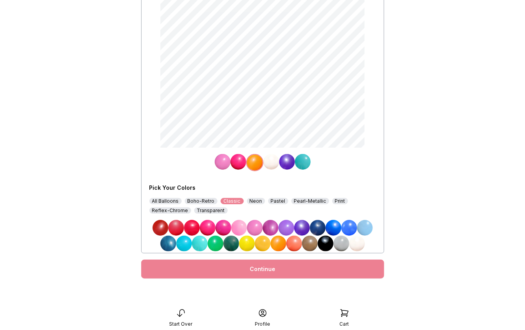
click at [270, 162] on img at bounding box center [271, 162] width 16 height 16
click at [239, 227] on img at bounding box center [239, 228] width 16 height 16
click at [289, 165] on img at bounding box center [287, 162] width 16 height 16
click at [249, 245] on img at bounding box center [247, 244] width 16 height 16
click at [304, 160] on img at bounding box center [303, 162] width 16 height 16
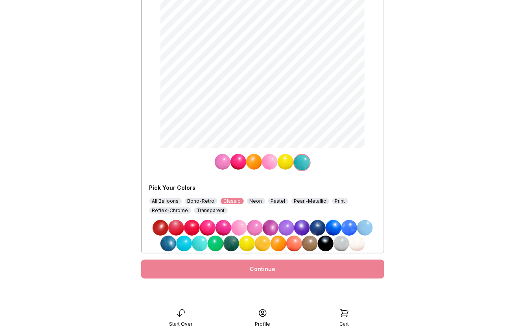
click at [339, 243] on img at bounding box center [341, 244] width 16 height 16
click at [226, 162] on img at bounding box center [223, 162] width 16 height 16
click at [201, 244] on img at bounding box center [200, 244] width 16 height 16
click at [236, 270] on div "Continue" at bounding box center [262, 269] width 243 height 19
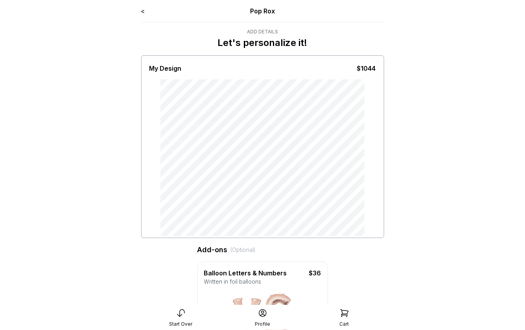
click at [144, 13] on link "<" at bounding box center [143, 11] width 4 height 8
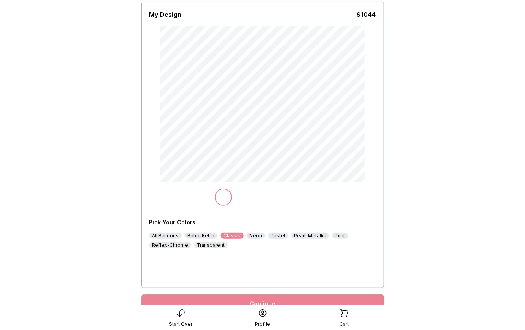
scroll to position [61, 0]
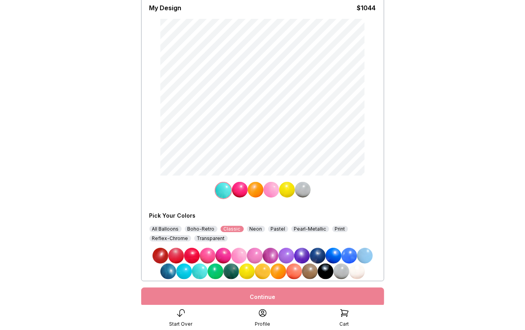
click at [208, 256] on img at bounding box center [208, 256] width 16 height 16
click at [299, 191] on img at bounding box center [303, 190] width 16 height 16
click at [219, 270] on img at bounding box center [216, 272] width 16 height 16
click at [237, 190] on img at bounding box center [238, 190] width 16 height 16
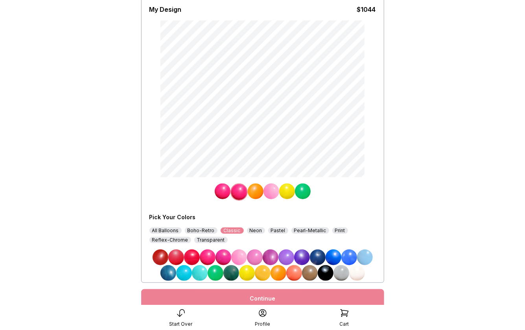
scroll to position [60, 0]
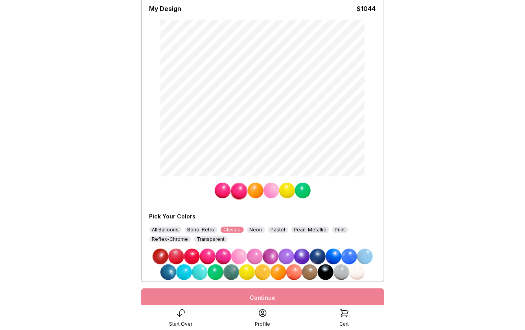
click at [230, 274] on img at bounding box center [231, 273] width 16 height 16
click at [225, 193] on img at bounding box center [223, 191] width 16 height 16
click at [230, 272] on img at bounding box center [231, 273] width 16 height 16
click at [238, 188] on img at bounding box center [240, 191] width 16 height 16
click at [222, 252] on img at bounding box center [223, 257] width 16 height 16
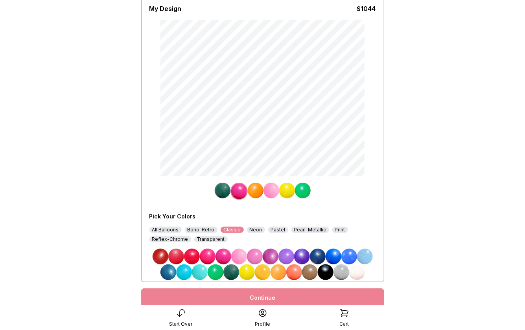
click at [276, 271] on img at bounding box center [279, 273] width 16 height 16
click at [225, 190] on img at bounding box center [223, 191] width 16 height 16
click at [303, 255] on img at bounding box center [302, 257] width 16 height 16
click at [253, 193] on img at bounding box center [256, 191] width 16 height 16
click at [239, 191] on img at bounding box center [238, 191] width 16 height 16
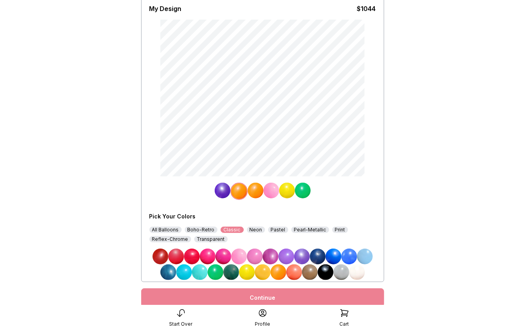
click at [306, 256] on img at bounding box center [302, 257] width 16 height 16
click at [224, 188] on img at bounding box center [223, 191] width 16 height 16
click at [279, 271] on img at bounding box center [279, 273] width 16 height 16
click at [254, 188] on img at bounding box center [256, 191] width 16 height 16
click at [326, 272] on img at bounding box center [326, 273] width 16 height 16
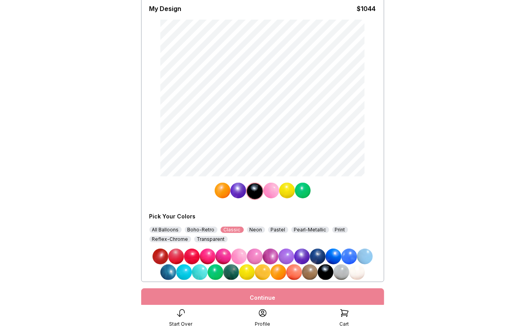
click at [285, 190] on img at bounding box center [287, 191] width 16 height 16
click at [279, 271] on img at bounding box center [279, 273] width 16 height 16
click at [223, 191] on img at bounding box center [223, 191] width 16 height 16
click at [232, 274] on img at bounding box center [231, 273] width 16 height 16
click at [252, 299] on div "Continue" at bounding box center [262, 298] width 243 height 19
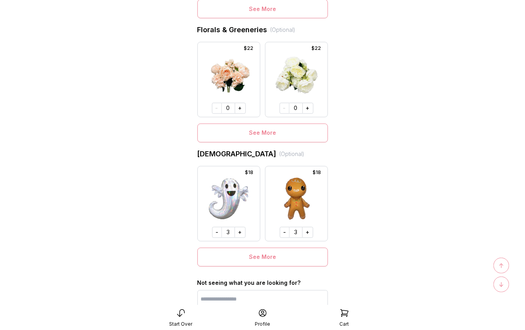
scroll to position [625, 0]
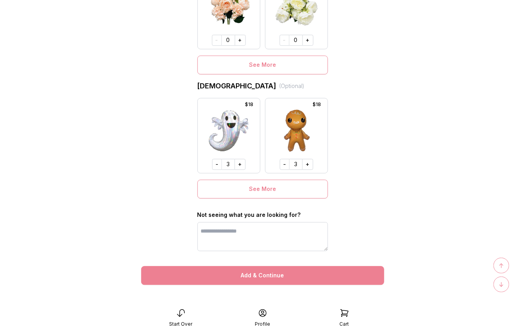
click at [252, 278] on button "Add & Continue" at bounding box center [262, 275] width 243 height 19
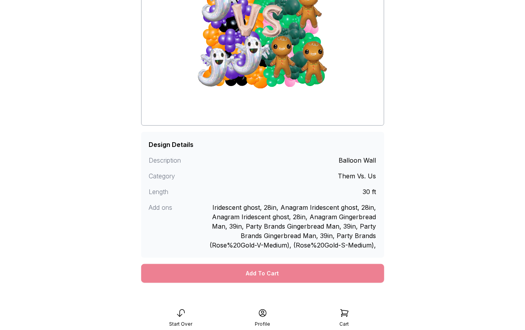
scroll to position [134, 0]
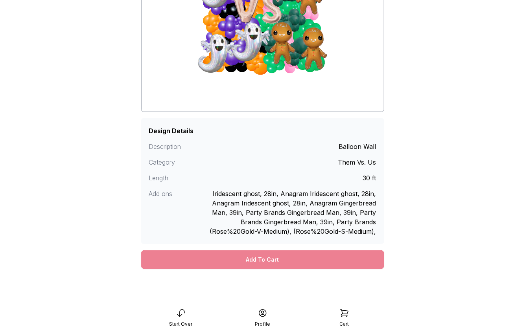
click at [263, 262] on div "Add To Cart" at bounding box center [262, 259] width 243 height 19
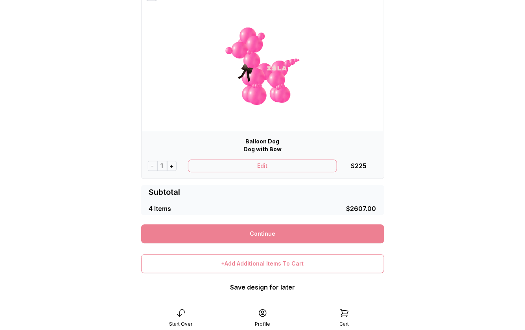
scroll to position [697, 0]
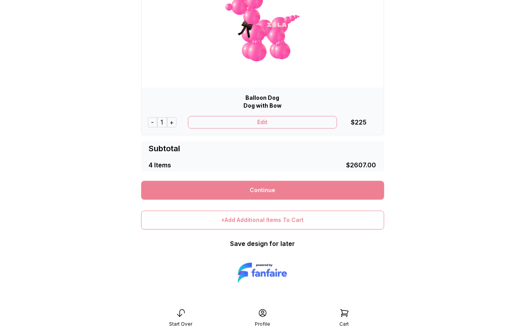
click at [261, 186] on link "Continue" at bounding box center [262, 190] width 243 height 19
